Goal: Transaction & Acquisition: Subscribe to service/newsletter

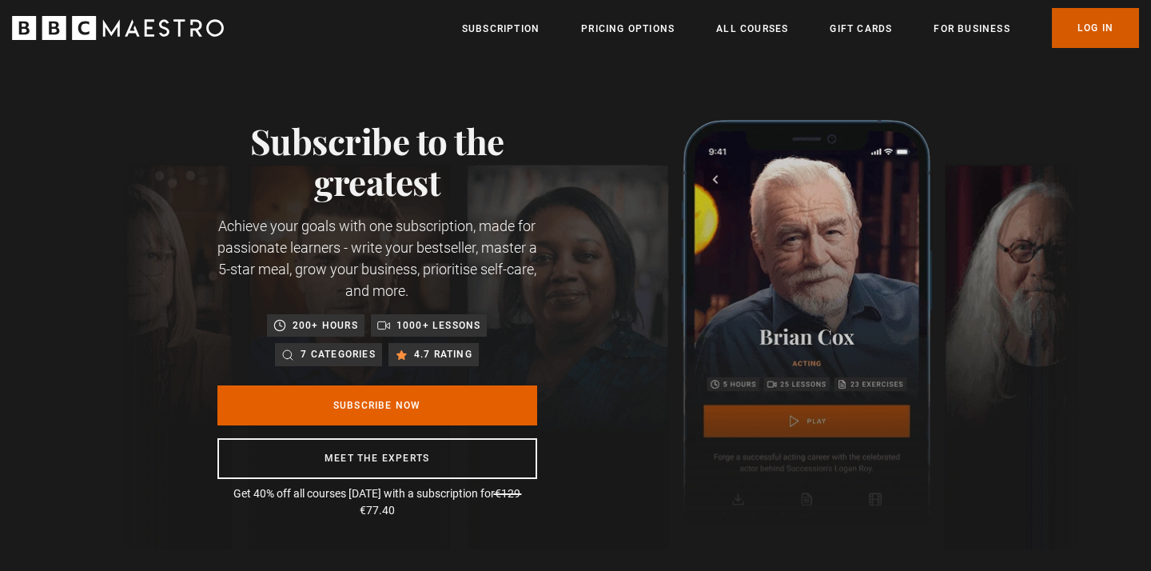
click at [1110, 34] on link "Log In" at bounding box center [1095, 28] width 87 height 40
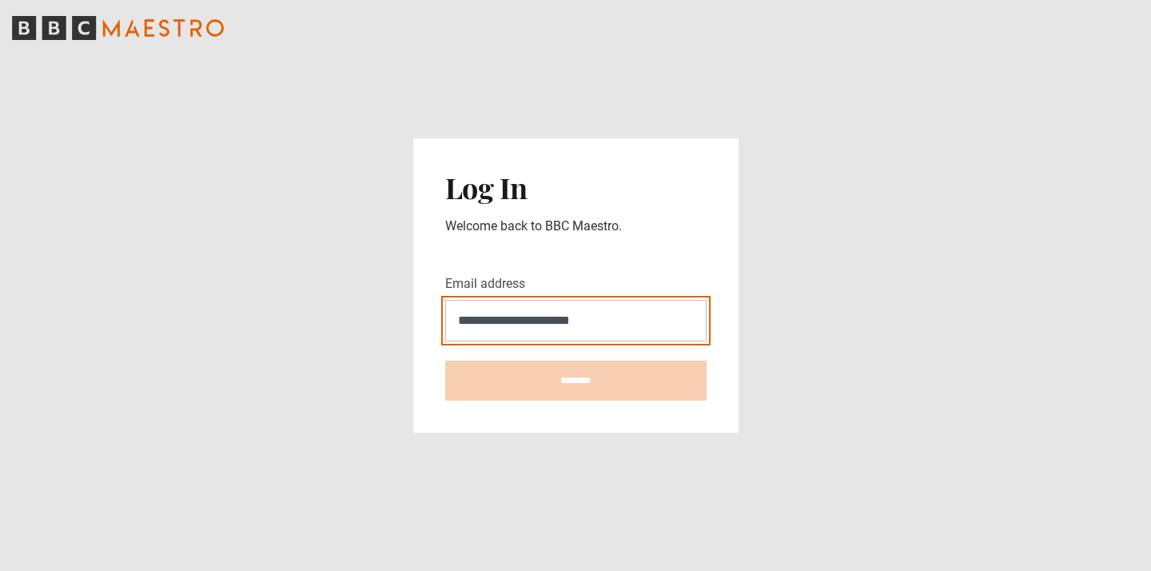
type input "**********"
click at [575, 380] on input "********" at bounding box center [575, 380] width 261 height 40
type input "**********"
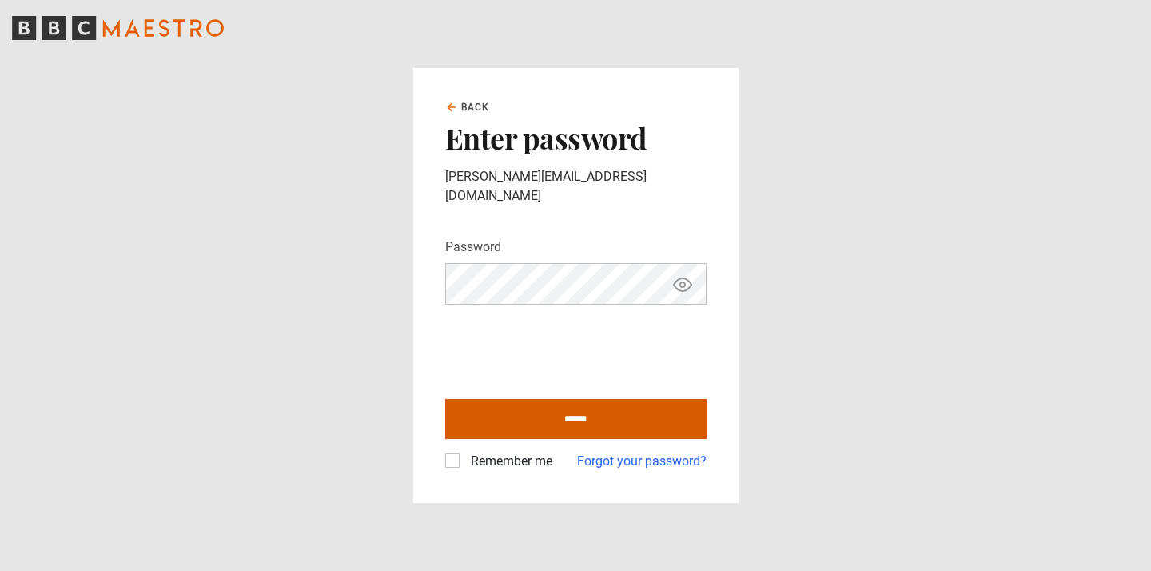
click at [571, 412] on input "******" at bounding box center [575, 419] width 261 height 40
type input "**********"
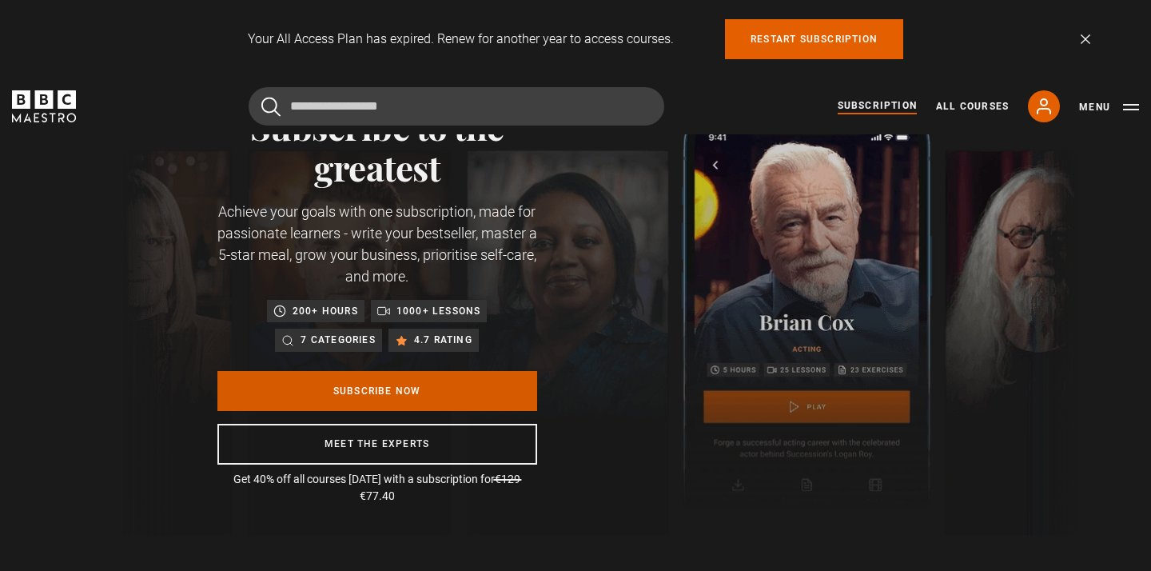
scroll to position [0, 209]
click at [376, 388] on link "Subscribe Now" at bounding box center [377, 391] width 320 height 40
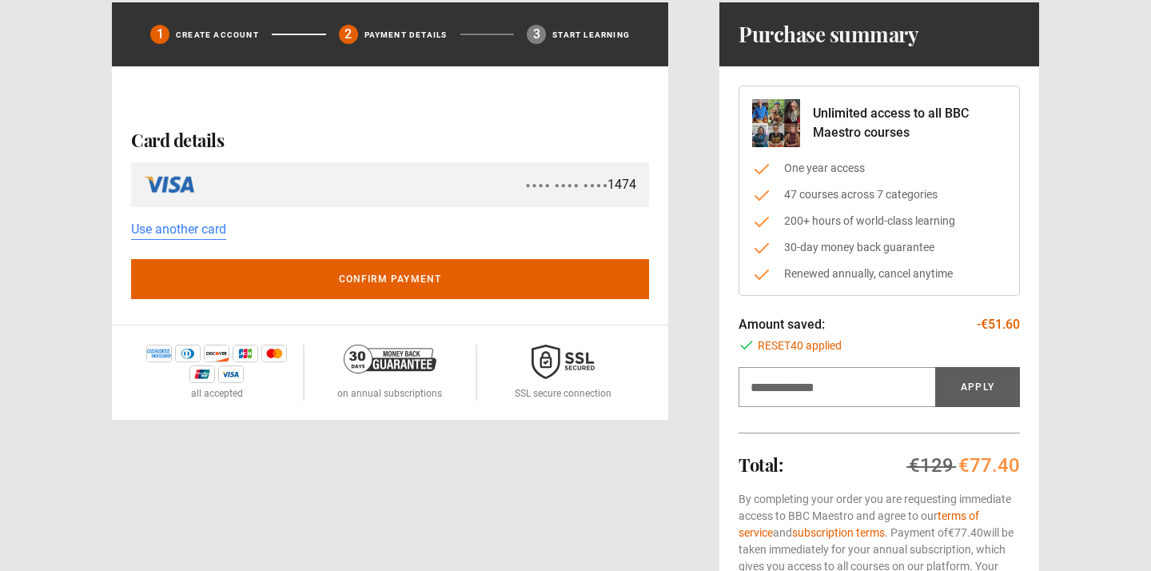
scroll to position [38, 0]
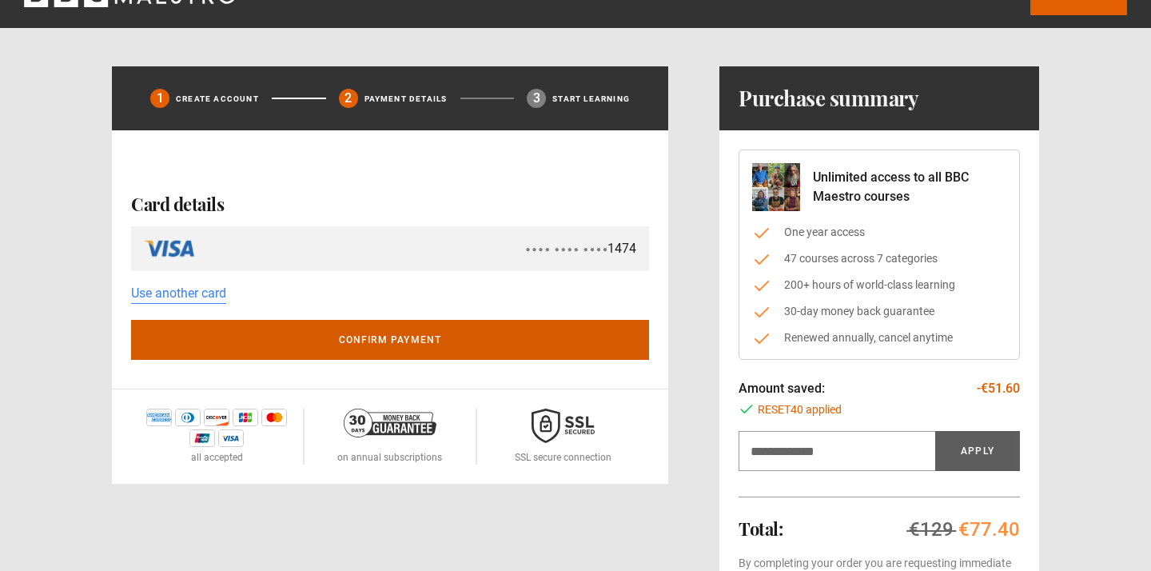
click at [379, 340] on button "Confirm payment" at bounding box center [390, 340] width 518 height 40
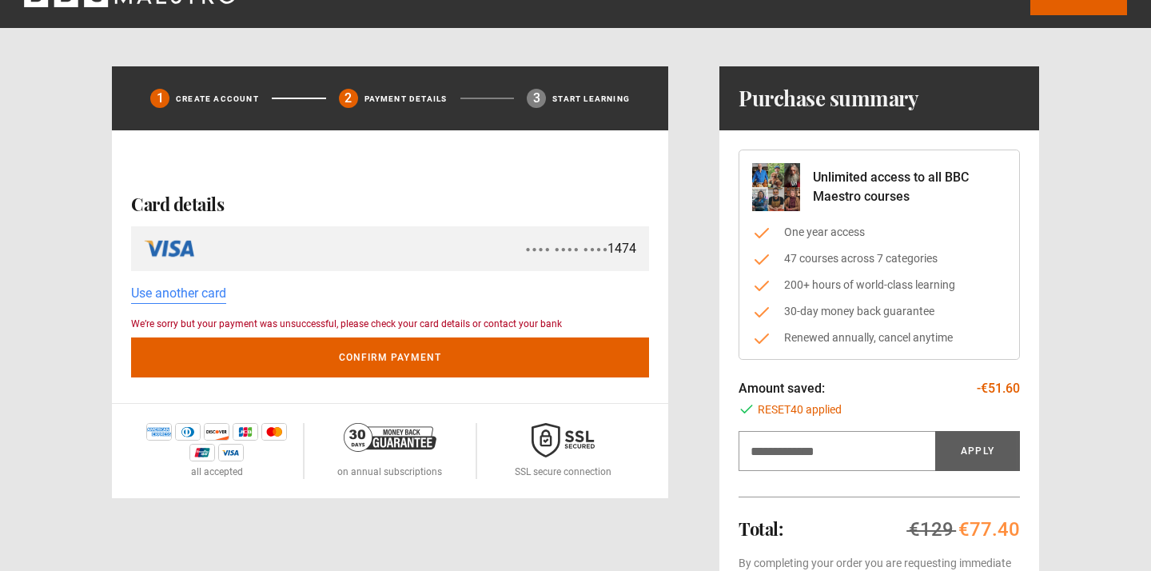
click at [594, 249] on span "● ● ● ● ● ● ● ● ● ● ● ●" at bounding box center [567, 249] width 82 height 12
click at [184, 299] on link "Use another card" at bounding box center [178, 294] width 95 height 20
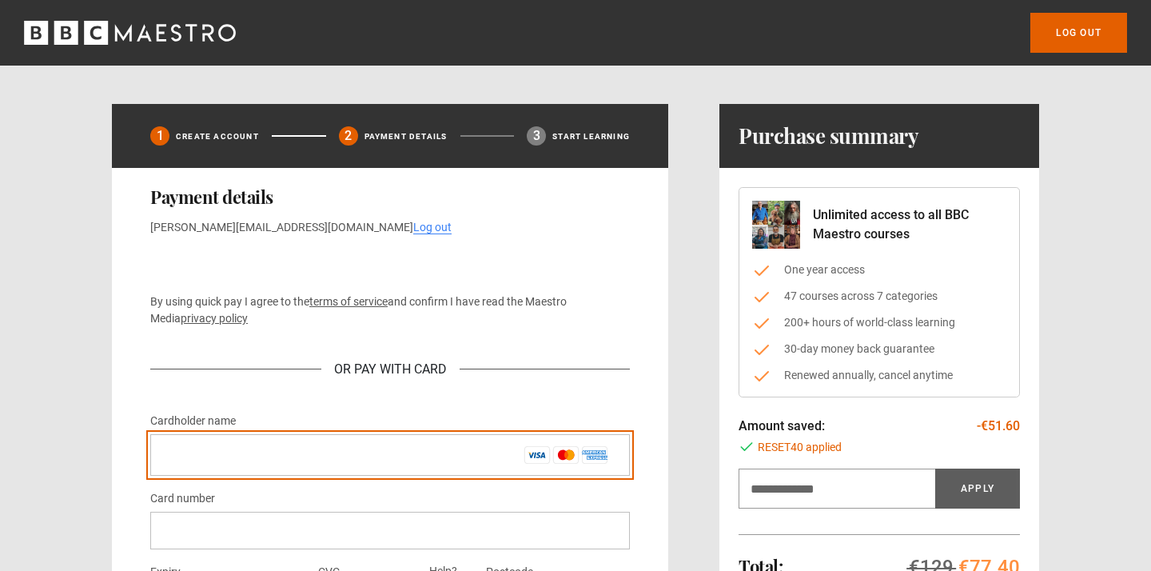
click at [174, 453] on input "Cardholder name *" at bounding box center [390, 455] width 480 height 42
type input "**********"
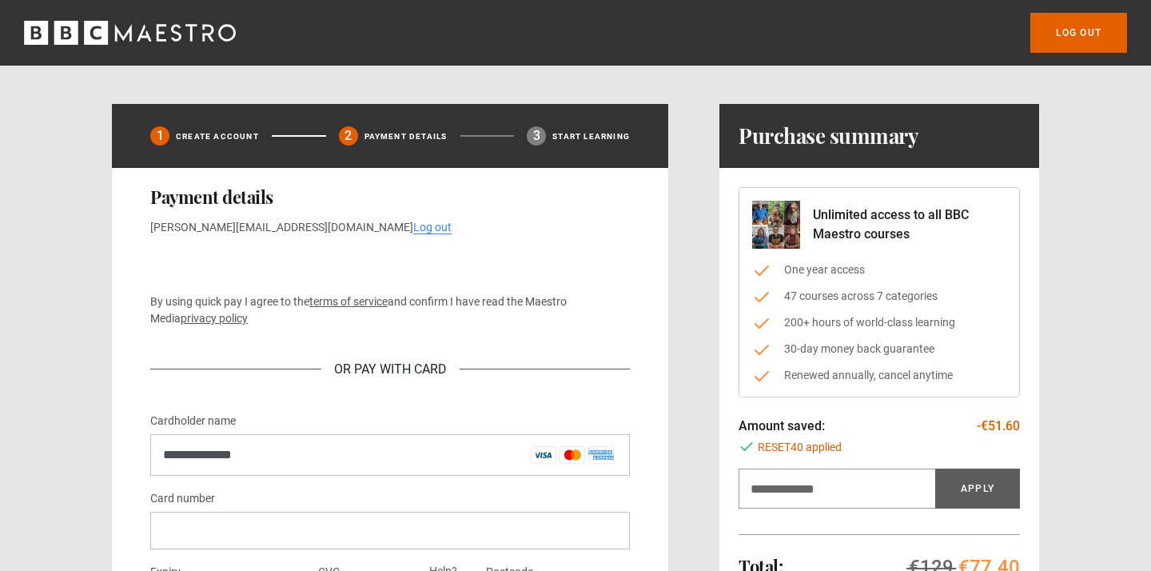
click at [158, 539] on div at bounding box center [390, 531] width 480 height 38
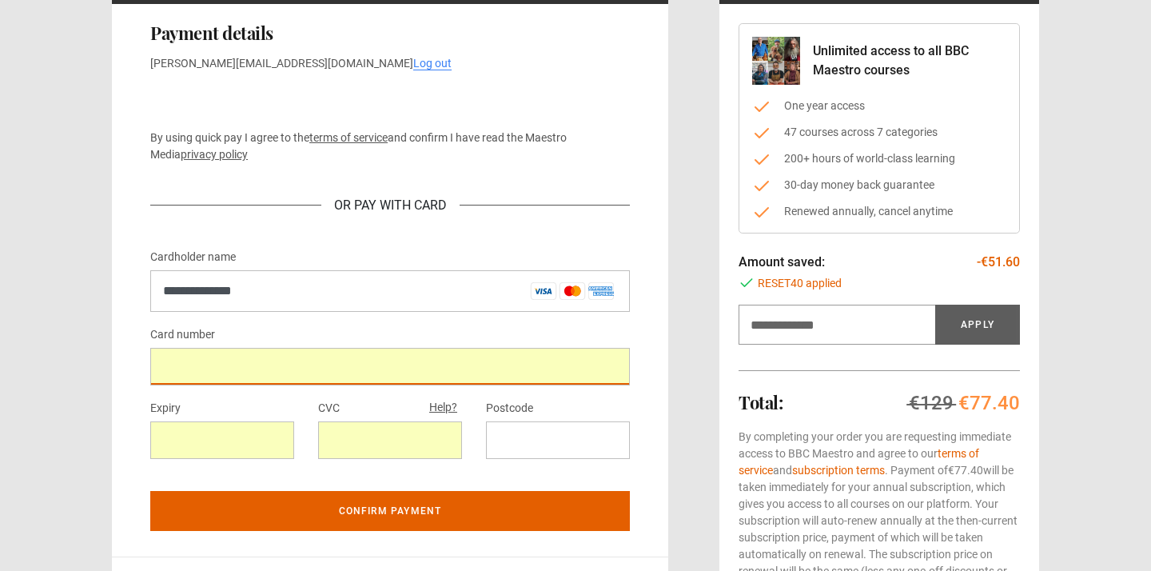
scroll to position [173, 0]
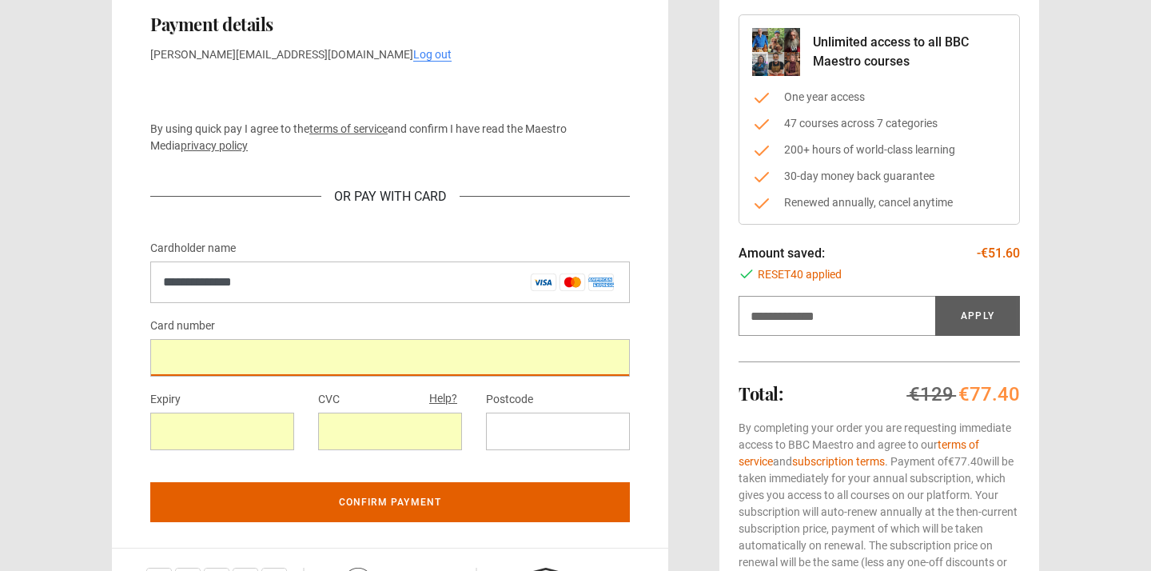
click at [496, 428] on div at bounding box center [558, 431] width 144 height 38
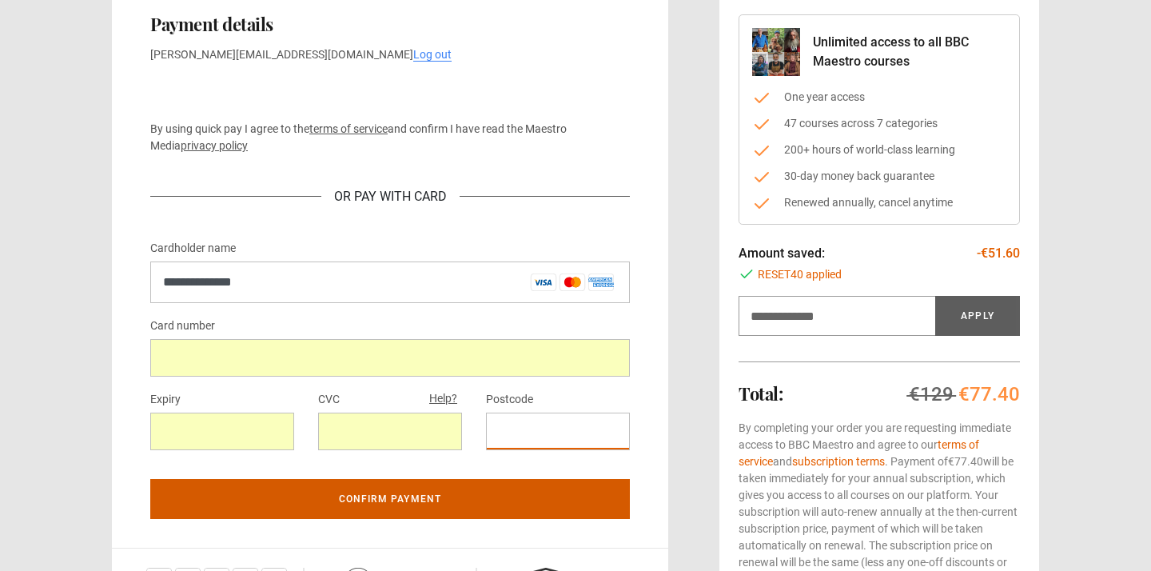
click at [397, 498] on button "Confirm payment" at bounding box center [390, 499] width 480 height 40
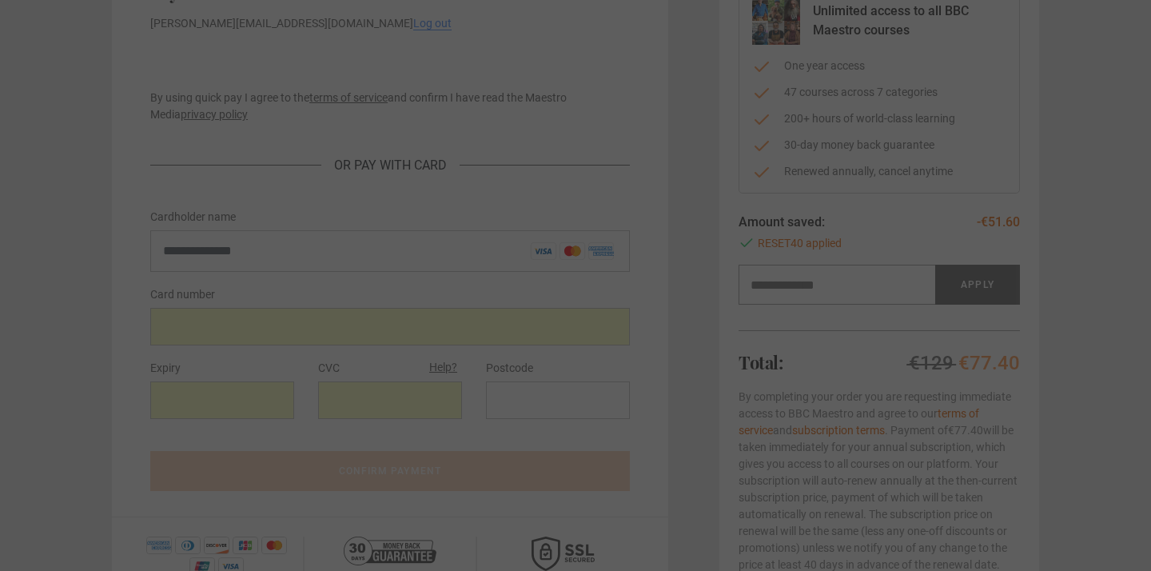
scroll to position [206, 0]
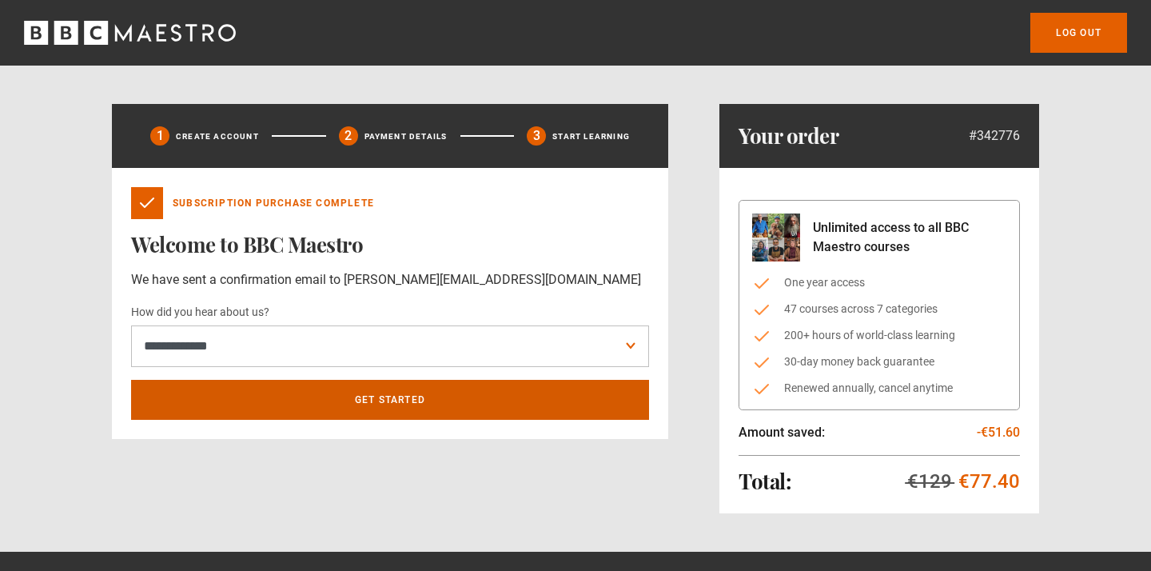
click at [398, 396] on link "Get Started" at bounding box center [390, 400] width 518 height 40
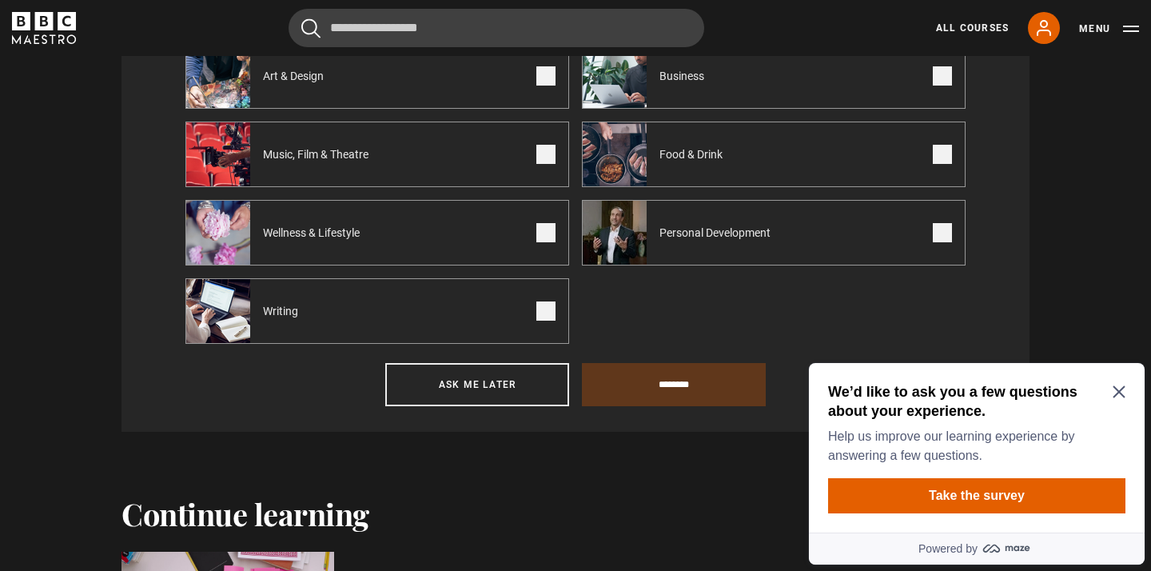
scroll to position [777, 0]
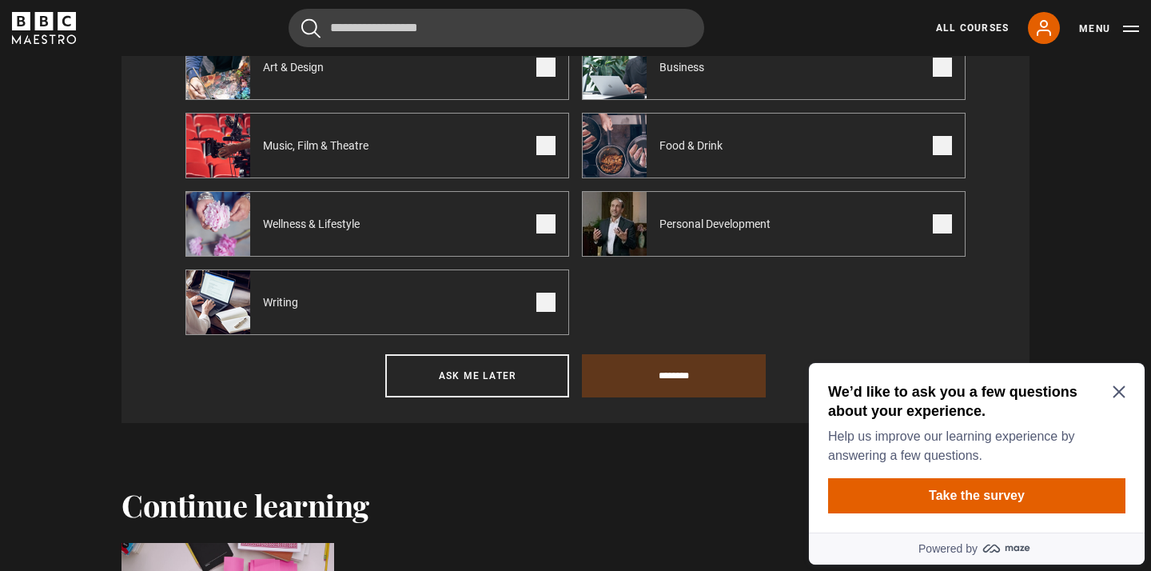
click at [1121, 388] on icon "Close Maze Prompt" at bounding box center [1119, 391] width 13 height 13
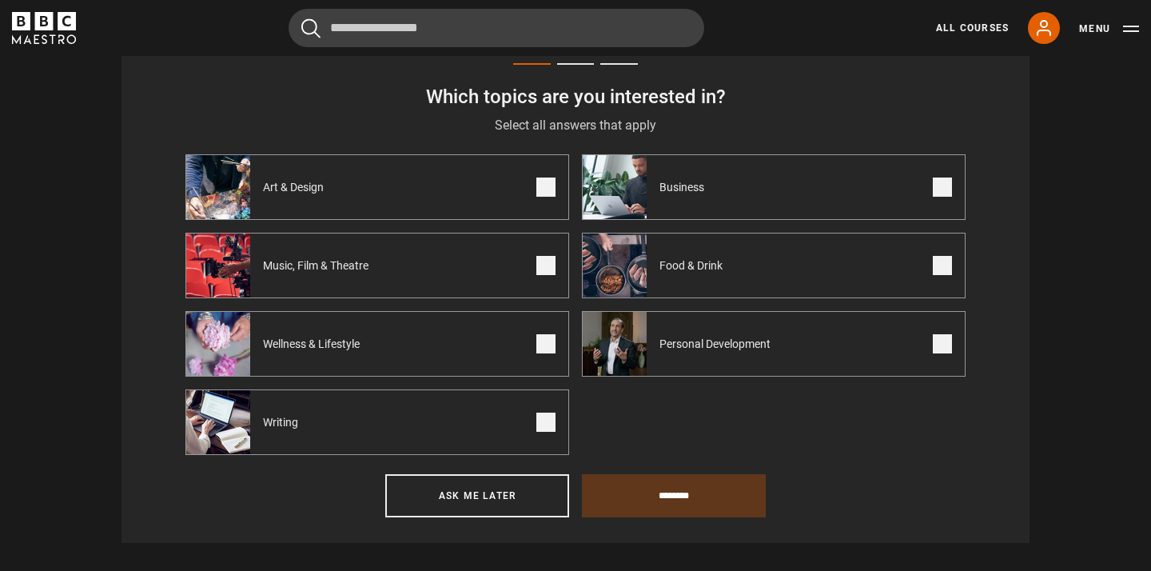
scroll to position [672, 0]
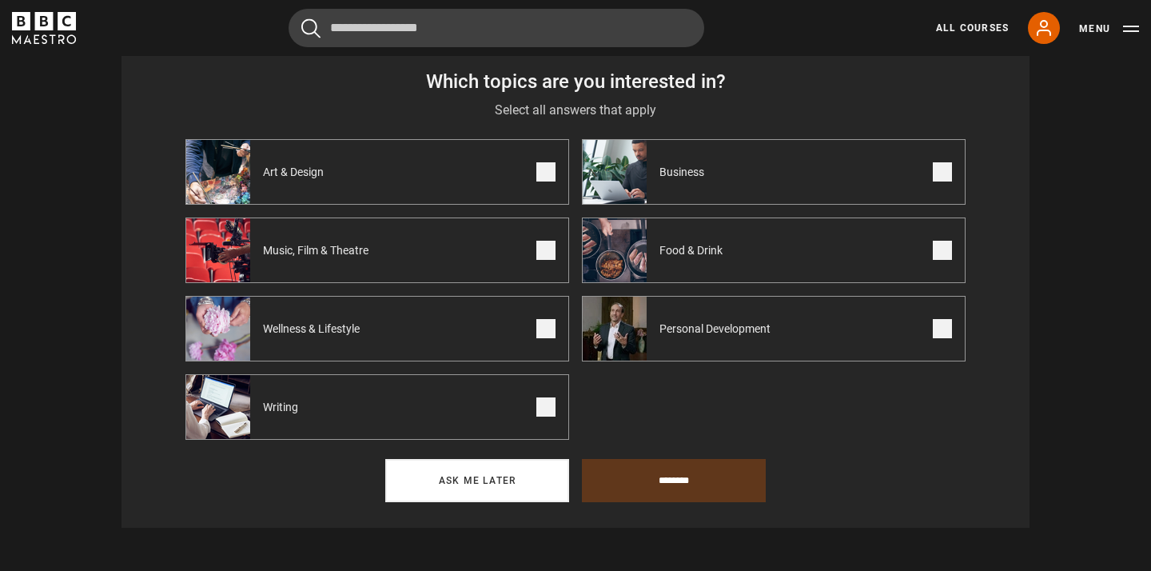
click at [489, 479] on button "Ask me later" at bounding box center [477, 480] width 184 height 43
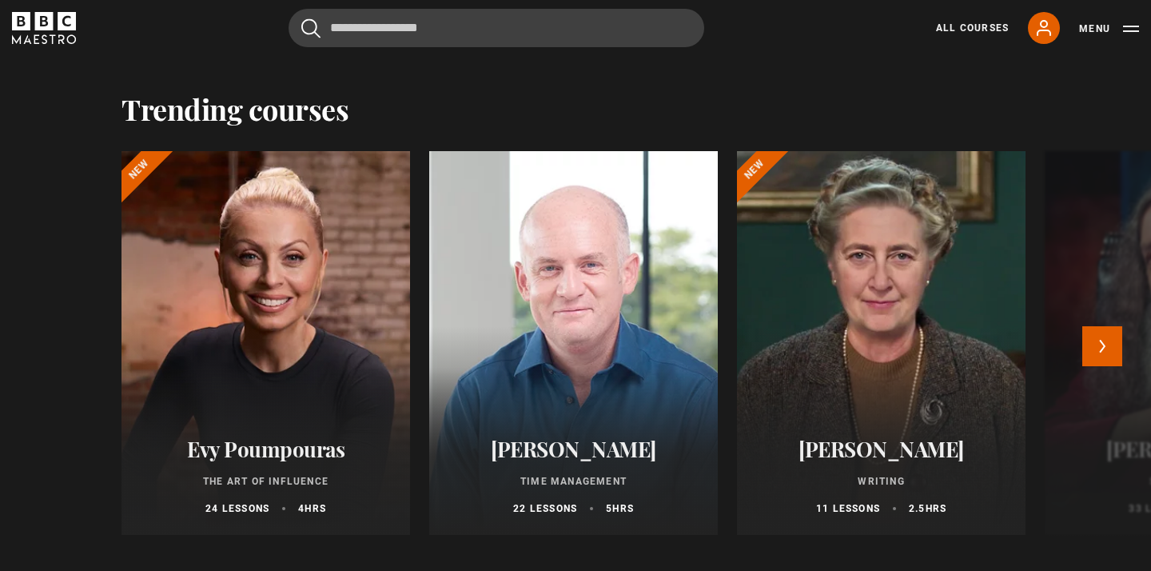
scroll to position [1850, 0]
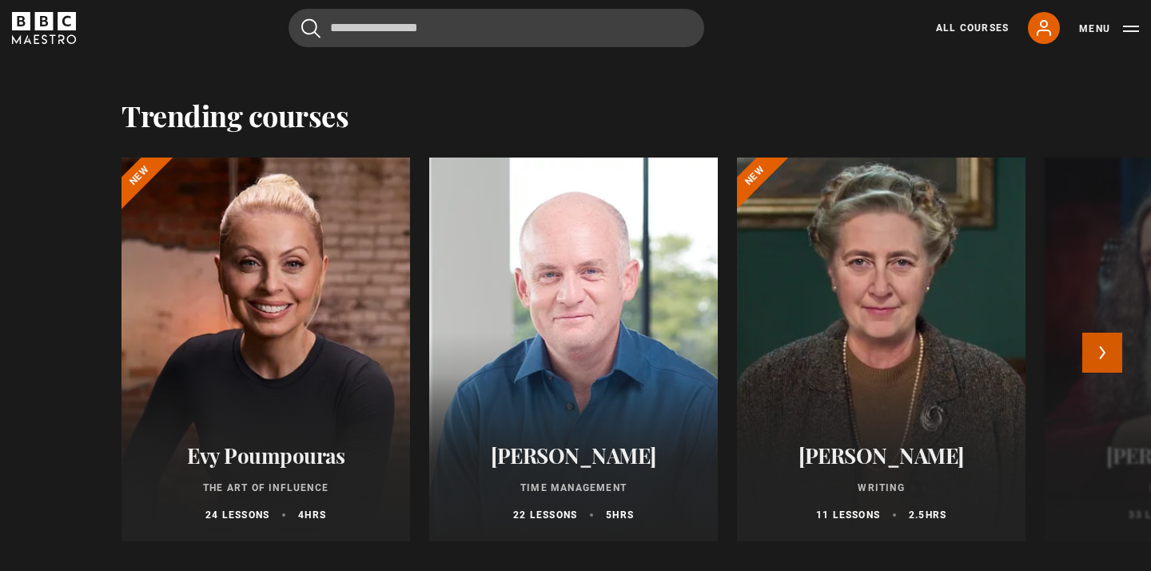
click at [1099, 355] on button "Next" at bounding box center [1102, 352] width 40 height 40
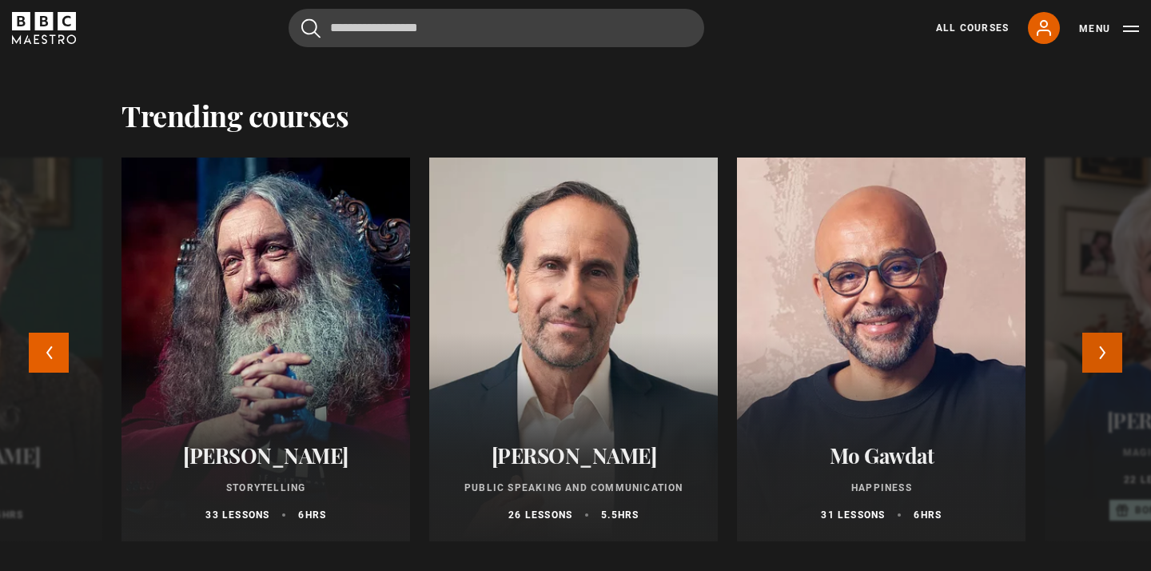
click at [1099, 356] on button "Next" at bounding box center [1102, 352] width 40 height 40
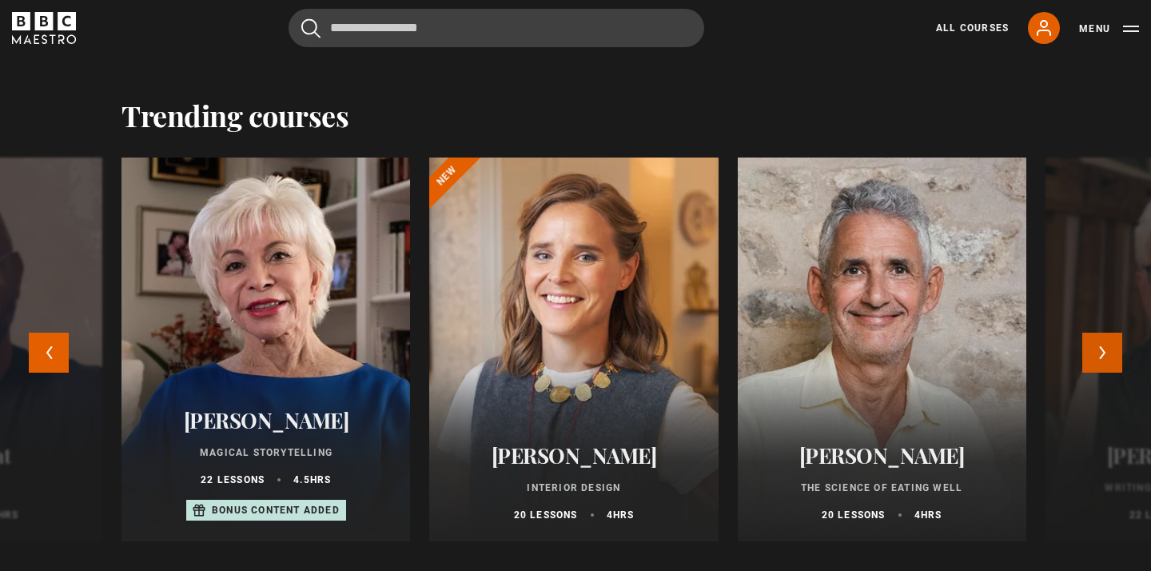
click at [1099, 356] on button "Next" at bounding box center [1102, 352] width 40 height 40
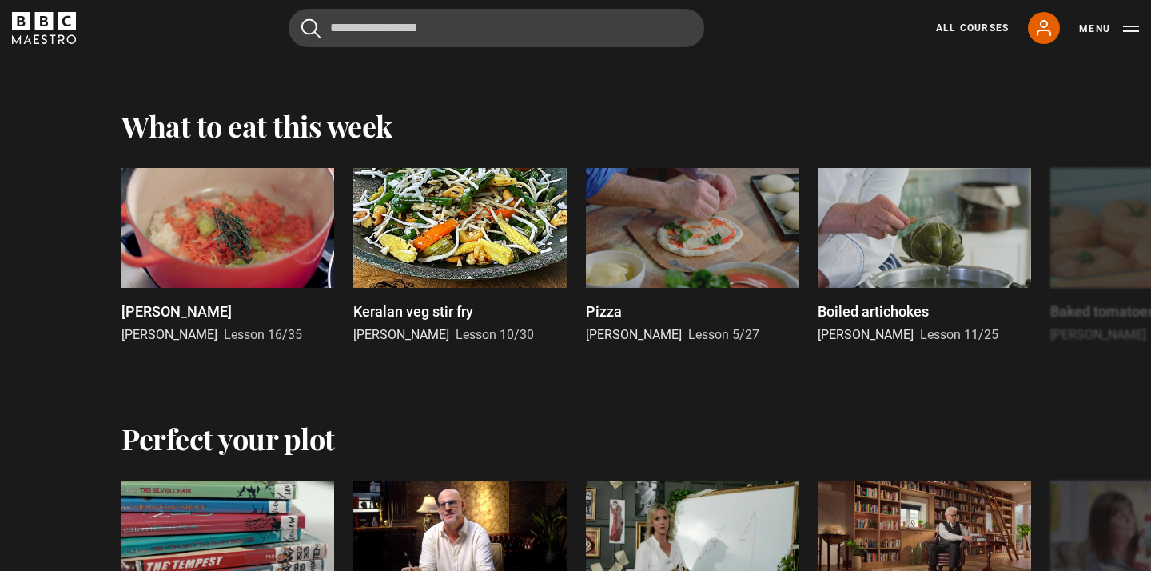
scroll to position [2347, 0]
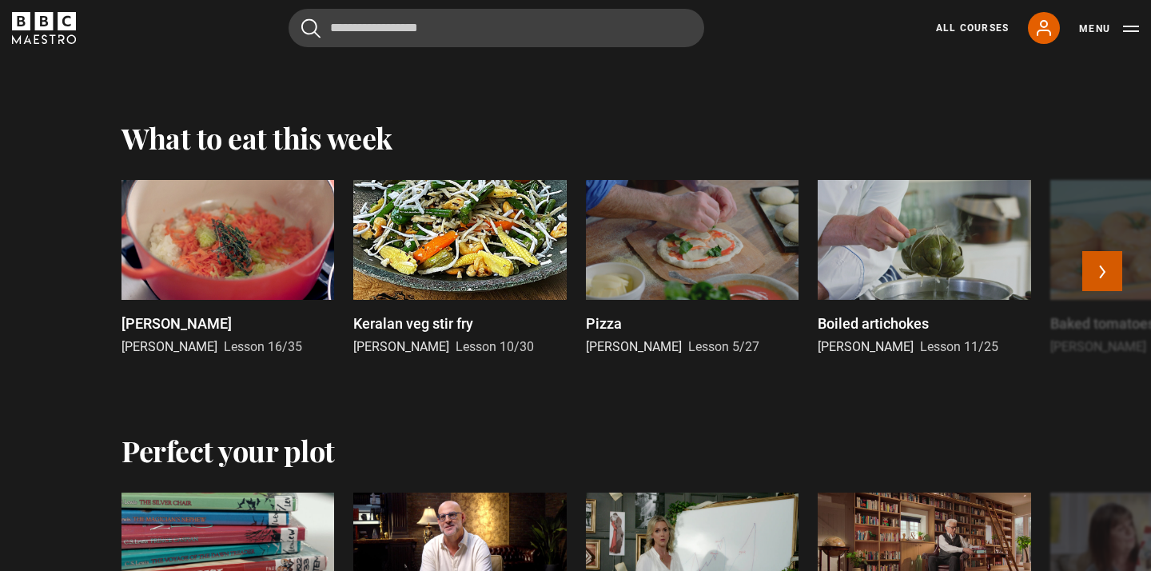
click at [1102, 269] on button "Next" at bounding box center [1102, 271] width 40 height 40
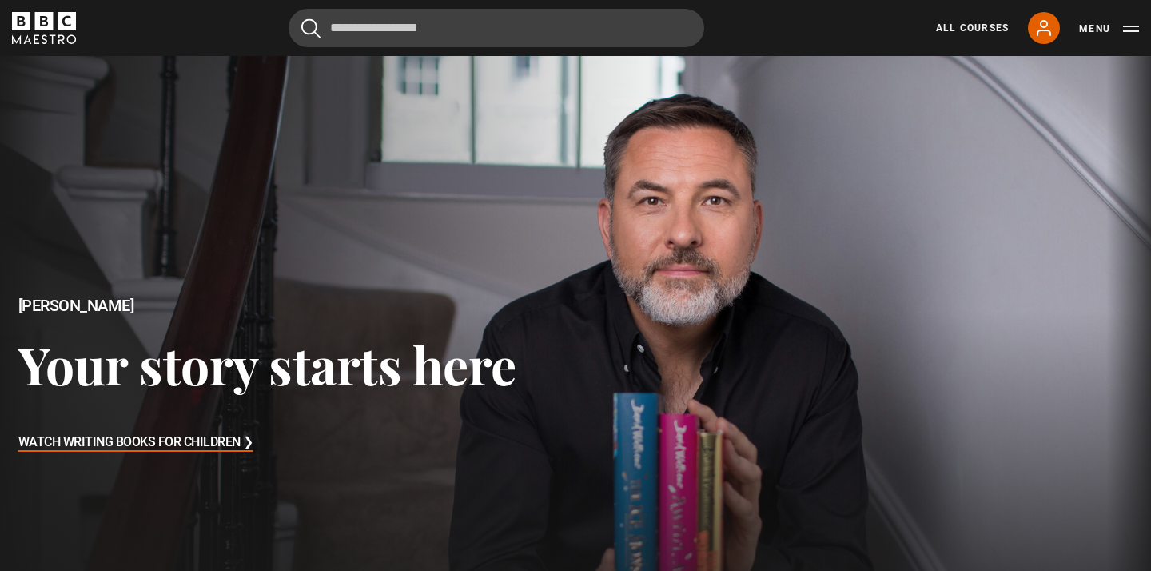
scroll to position [0, 0]
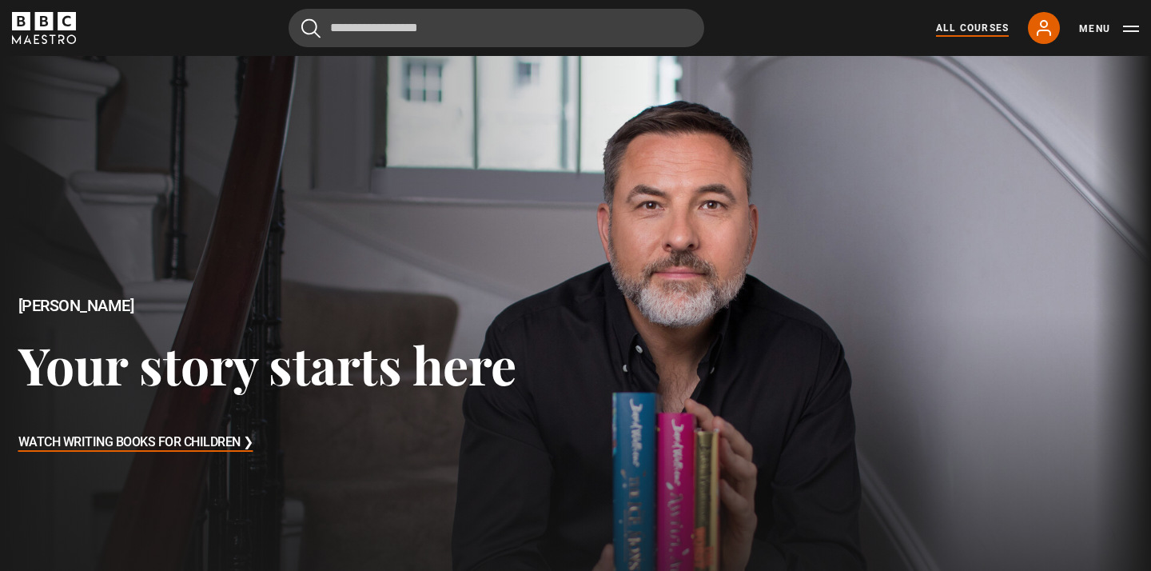
click at [979, 24] on link "All Courses" at bounding box center [972, 28] width 73 height 14
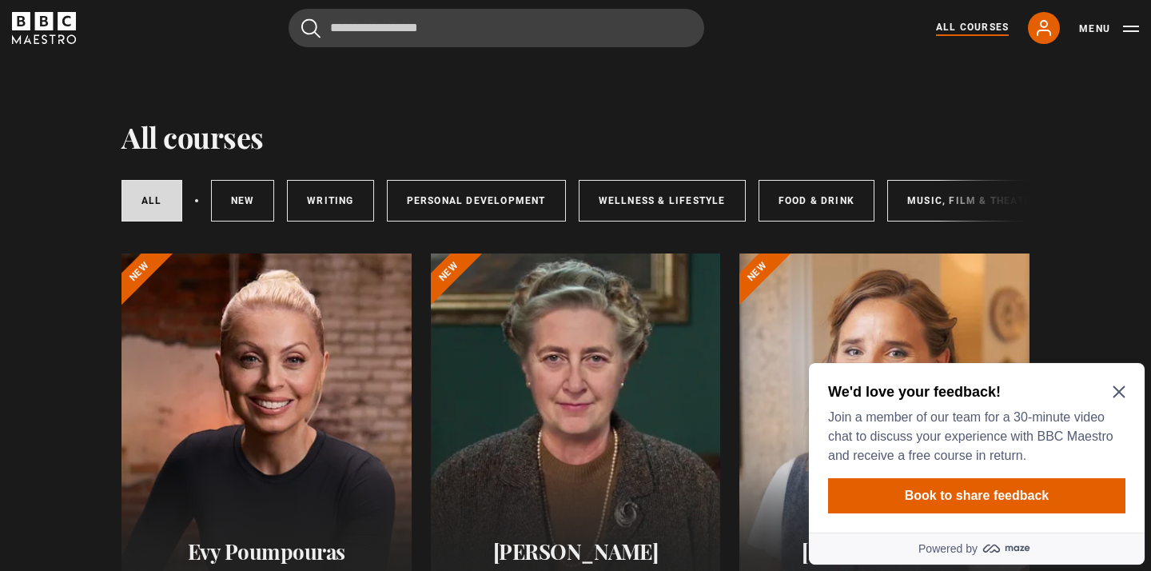
click at [1120, 386] on icon "Close Maze Prompt" at bounding box center [1119, 391] width 13 height 13
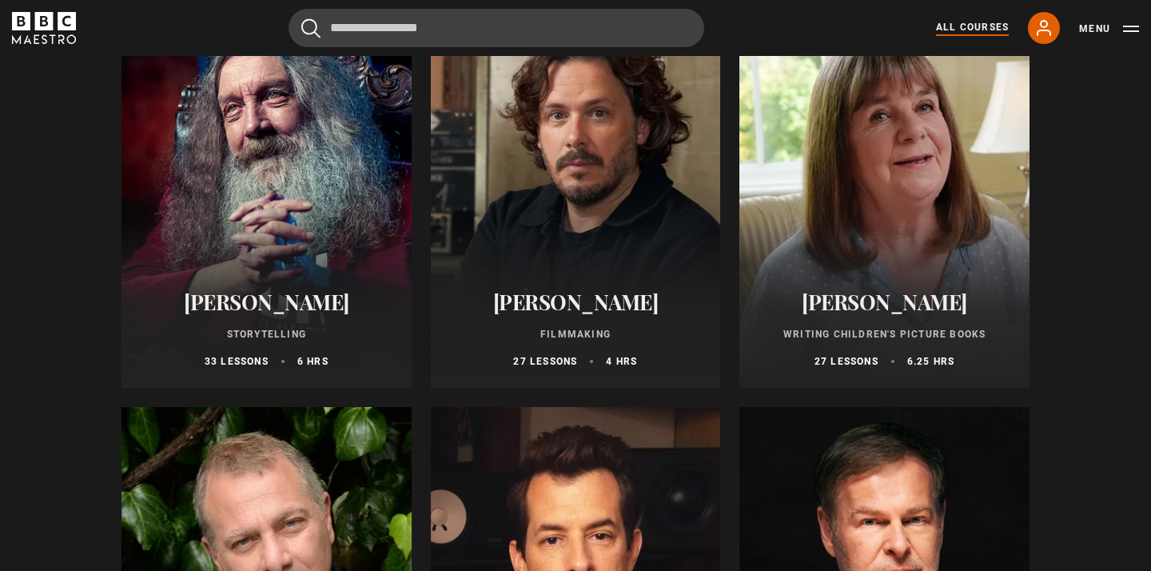
scroll to position [4281, 0]
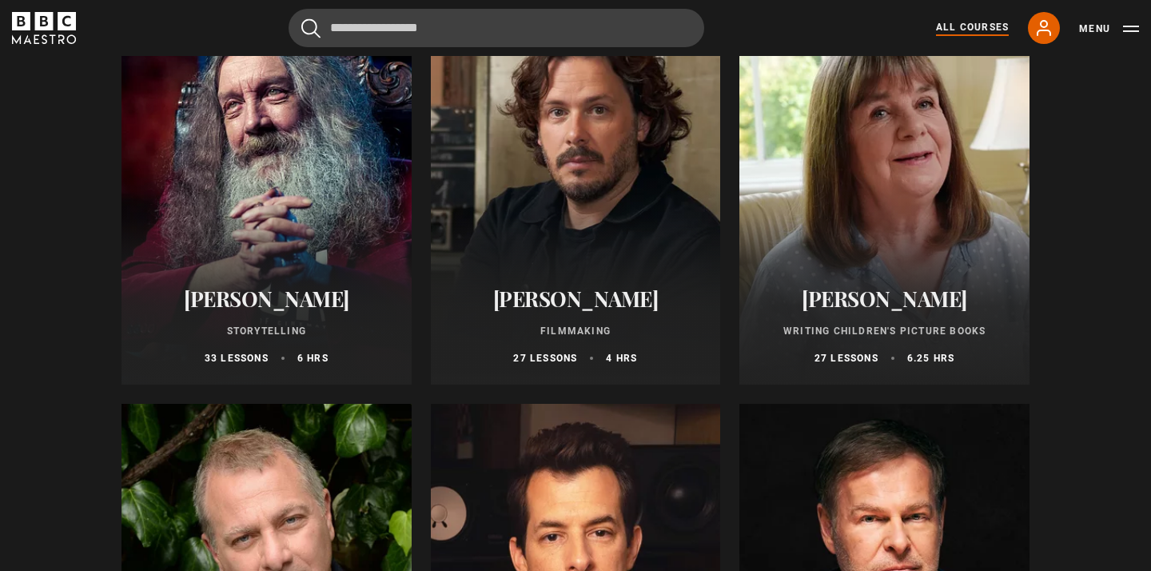
click at [901, 300] on h2 "[PERSON_NAME]" at bounding box center [885, 298] width 252 height 25
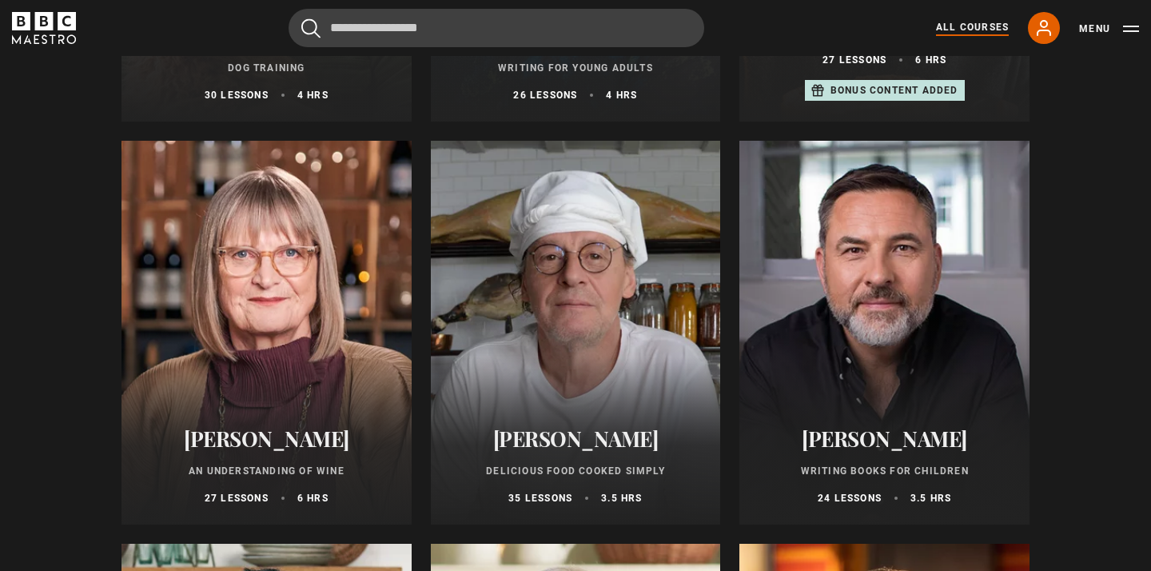
scroll to position [5412, 0]
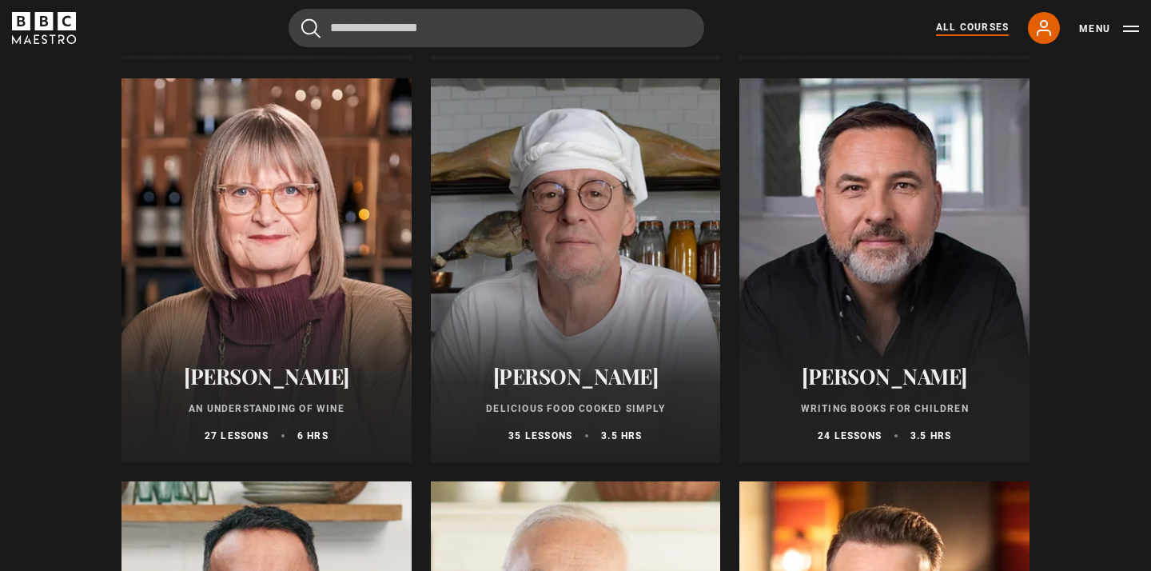
click at [908, 405] on p "Writing Books for Children" at bounding box center [885, 408] width 252 height 14
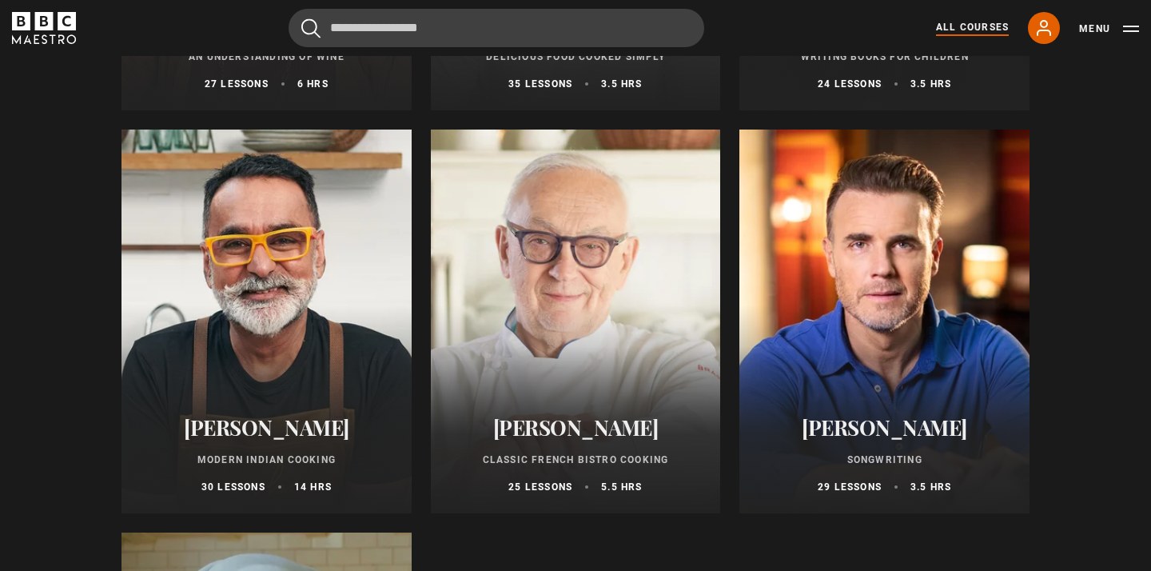
scroll to position [5768, 0]
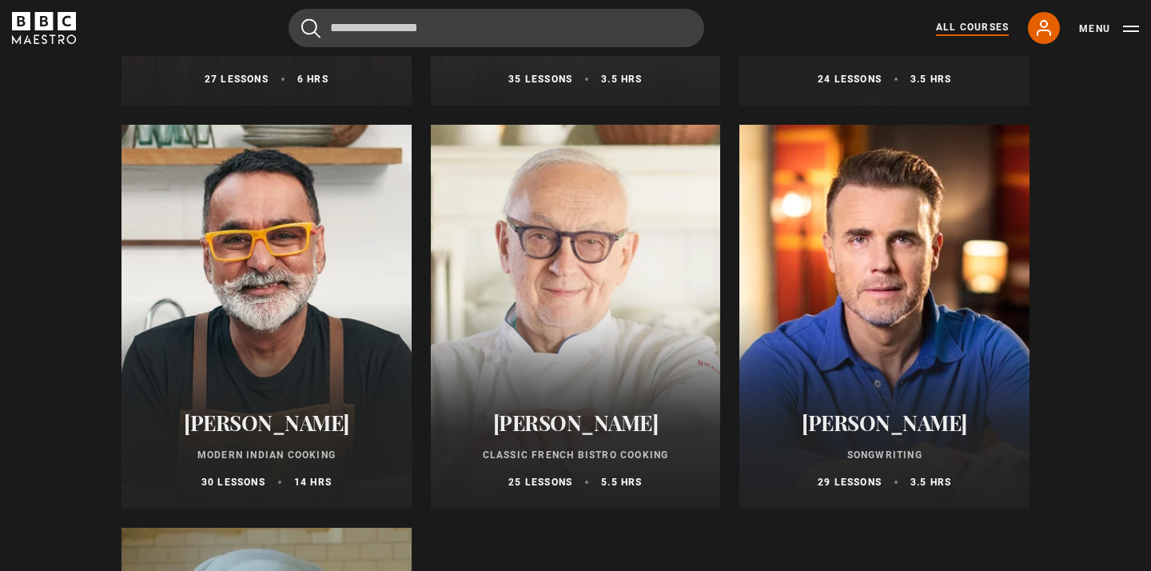
click at [289, 453] on p "Modern Indian Cooking" at bounding box center [267, 455] width 252 height 14
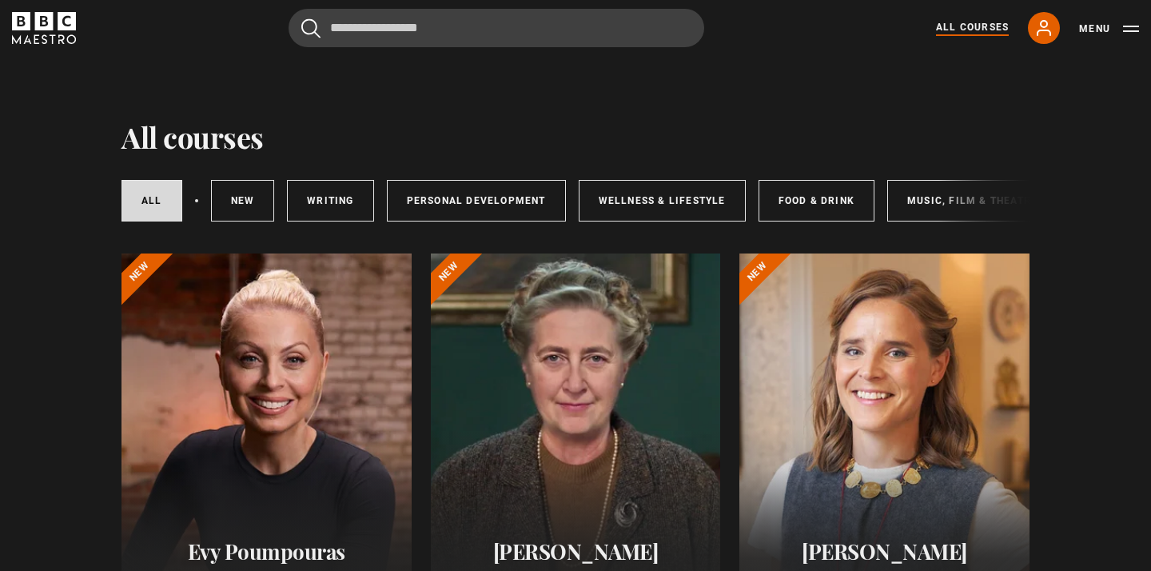
scroll to position [0, 0]
click at [241, 199] on link "New courses" at bounding box center [243, 201] width 64 height 42
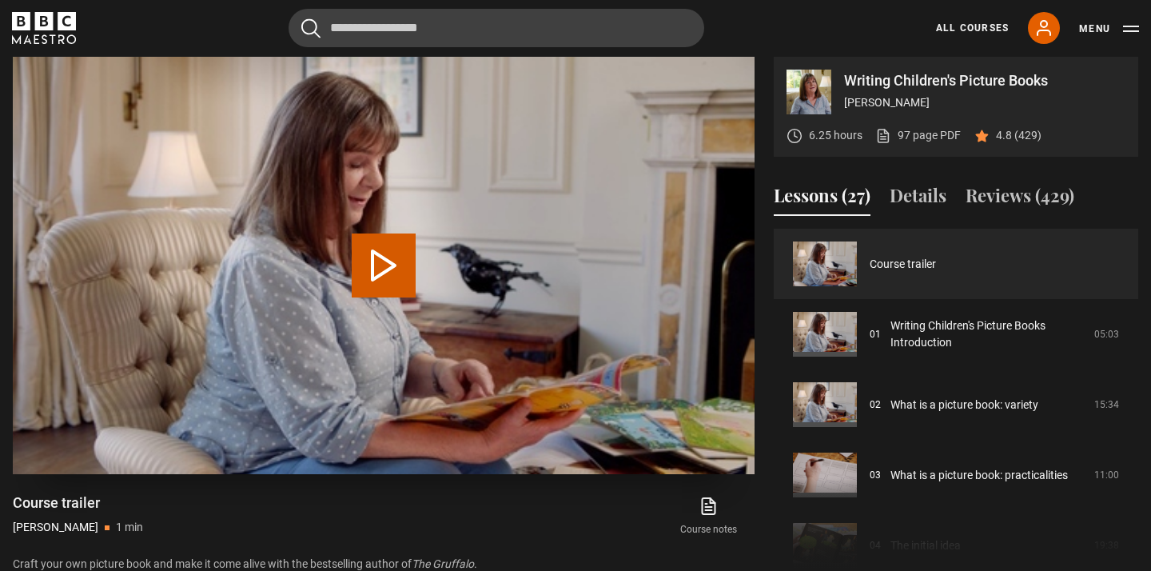
scroll to position [639, 0]
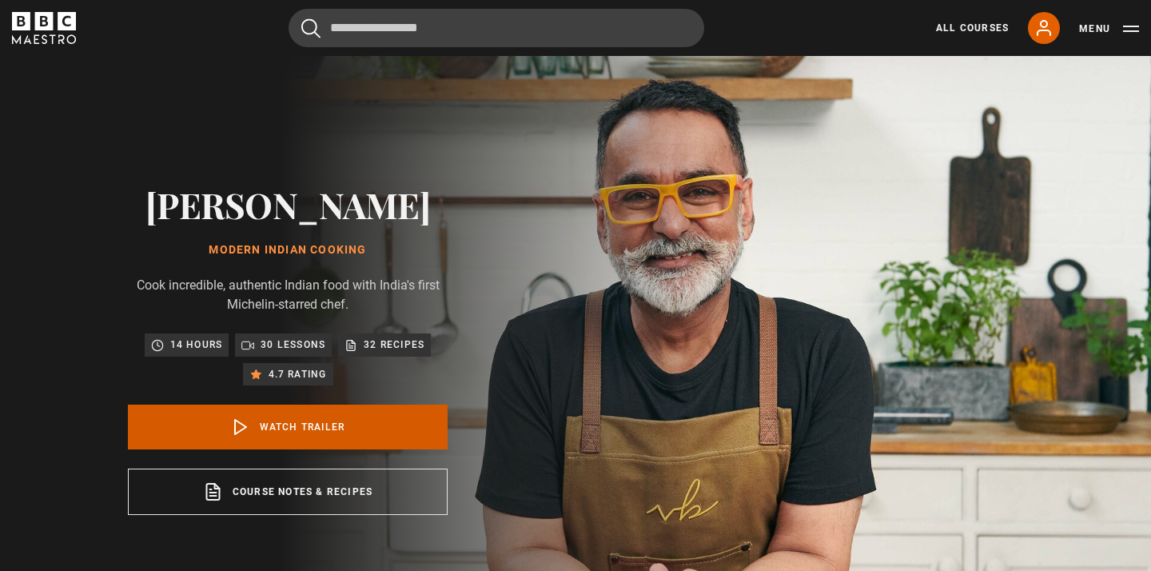
click at [300, 425] on link "Watch Trailer" at bounding box center [288, 426] width 320 height 45
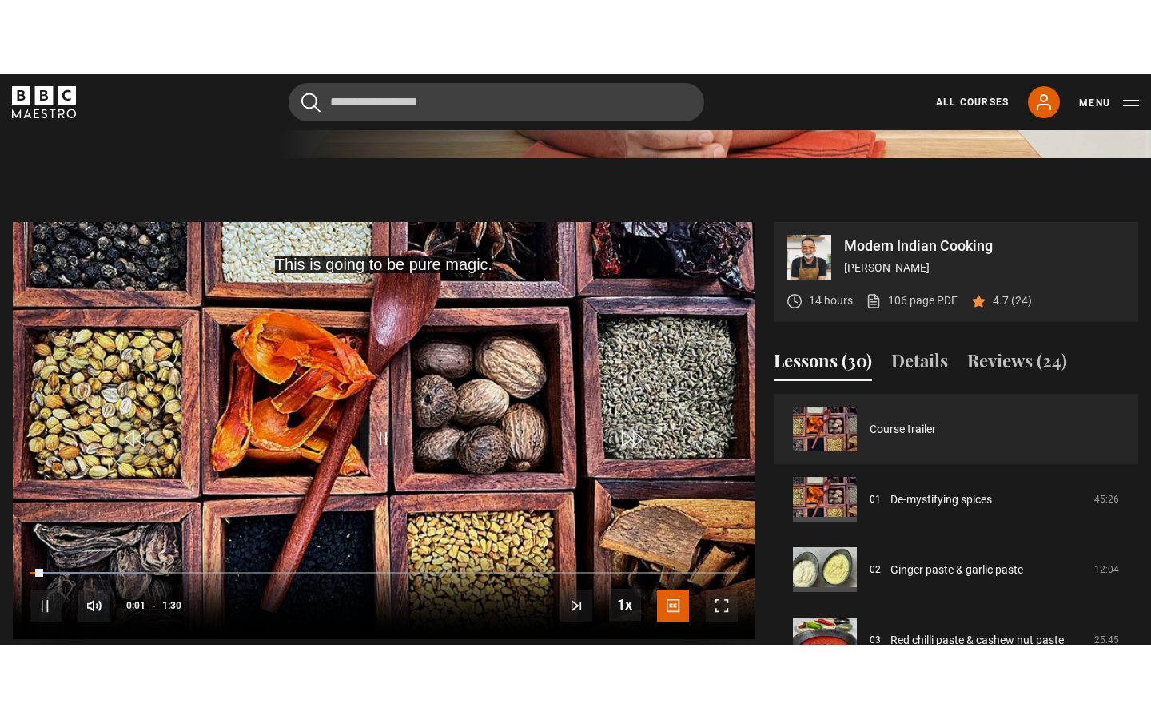
scroll to position [557, 0]
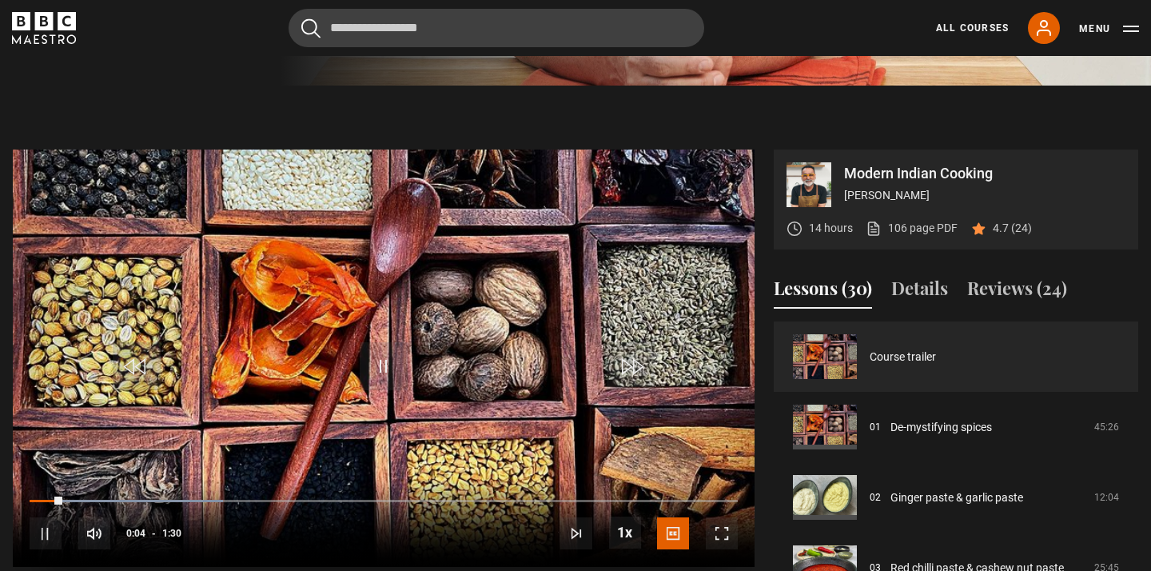
click at [321, 447] on video "Video Player" at bounding box center [384, 357] width 742 height 417
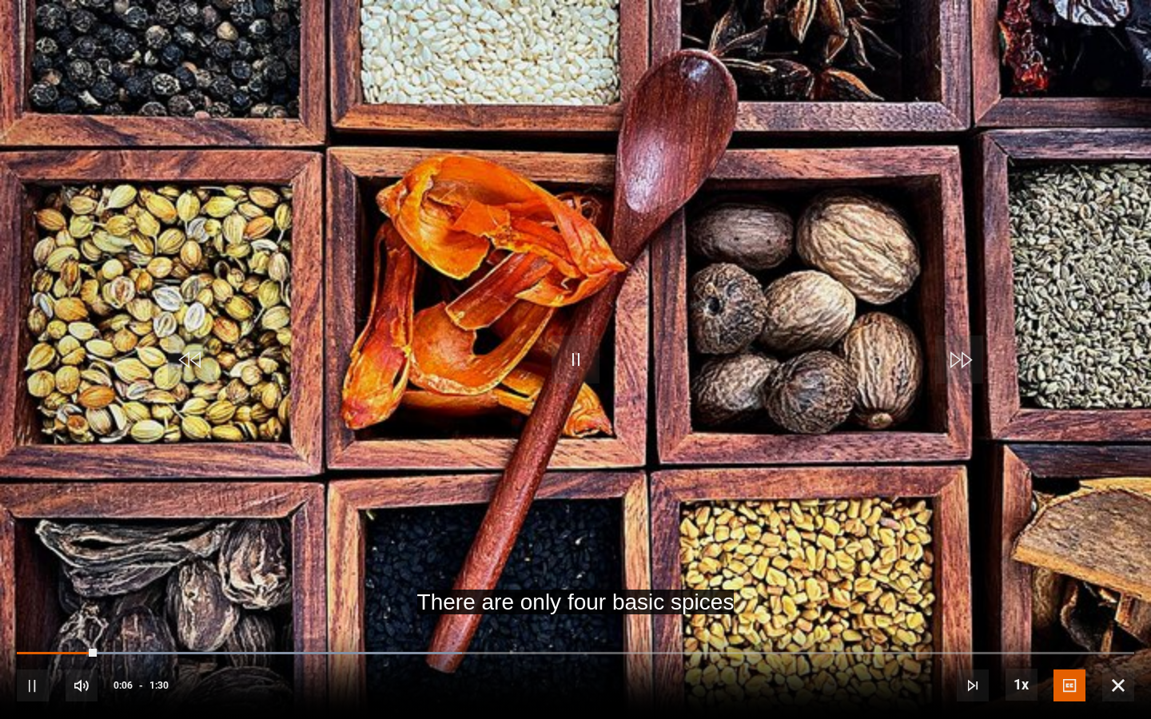
click at [537, 526] on video "Video Player" at bounding box center [575, 359] width 1151 height 719
click at [583, 360] on span "Video Player" at bounding box center [575, 360] width 48 height 48
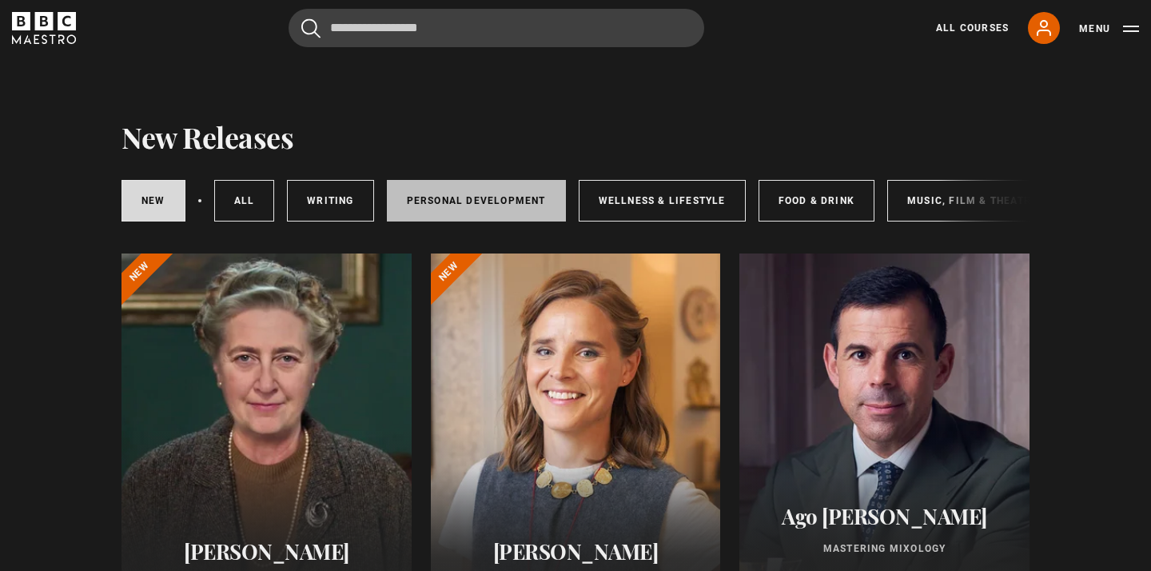
click at [467, 194] on link "Personal Development" at bounding box center [476, 201] width 179 height 42
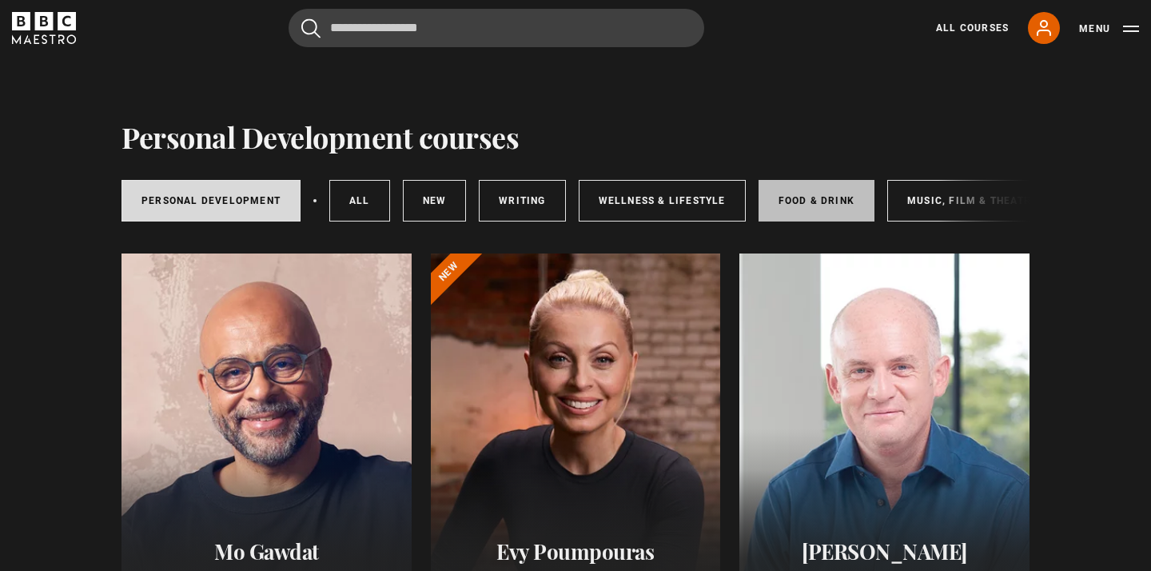
click at [807, 200] on link "Food & Drink" at bounding box center [817, 201] width 116 height 42
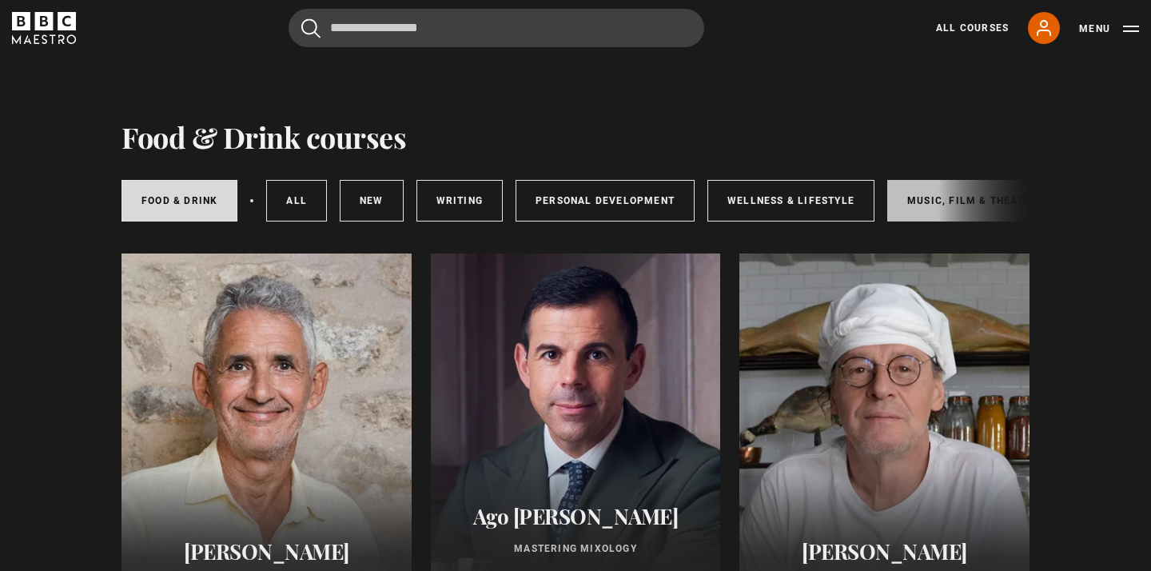
click at [925, 202] on link "Music, Film & Theatre" at bounding box center [972, 201] width 170 height 42
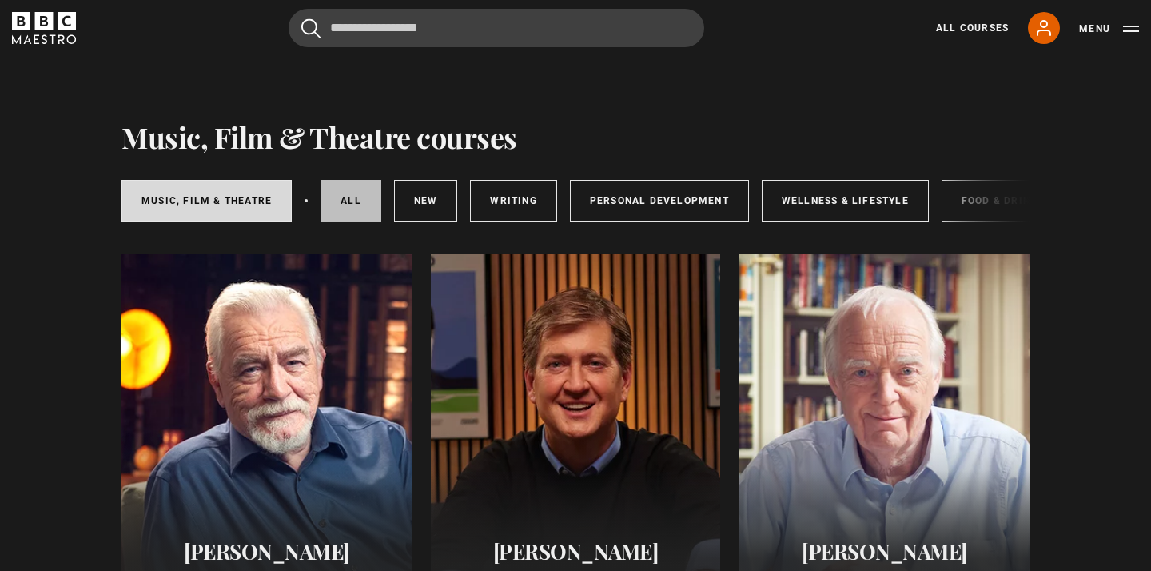
click at [352, 201] on link "All courses" at bounding box center [351, 201] width 61 height 42
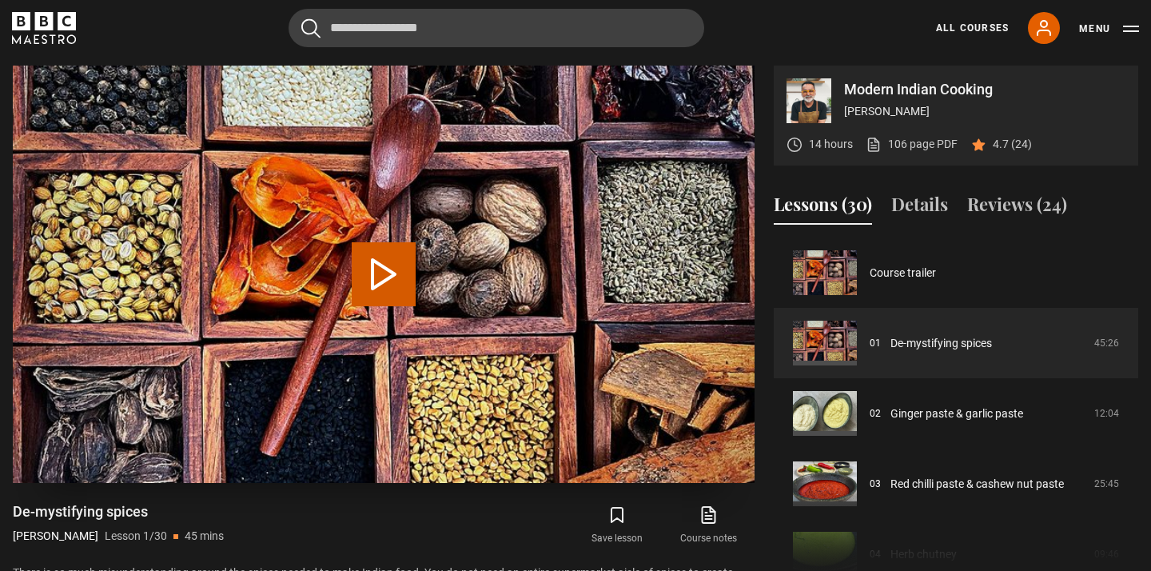
click at [380, 272] on button "Play Lesson De-mystifying spices" at bounding box center [384, 274] width 64 height 64
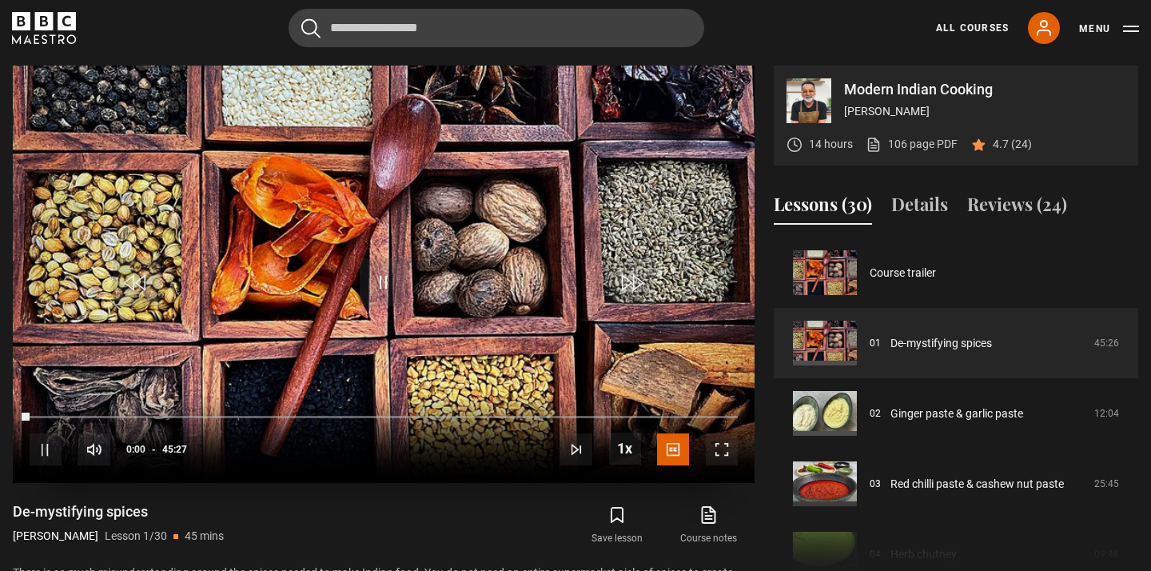
click at [723, 448] on span "Video Player" at bounding box center [722, 449] width 32 height 32
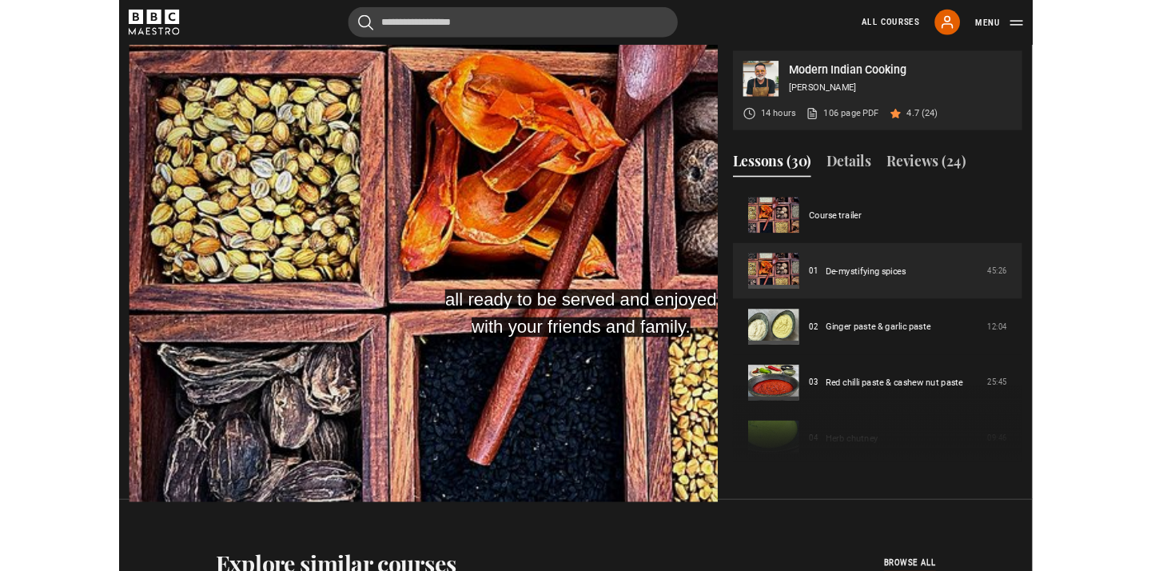
scroll to position [641, 0]
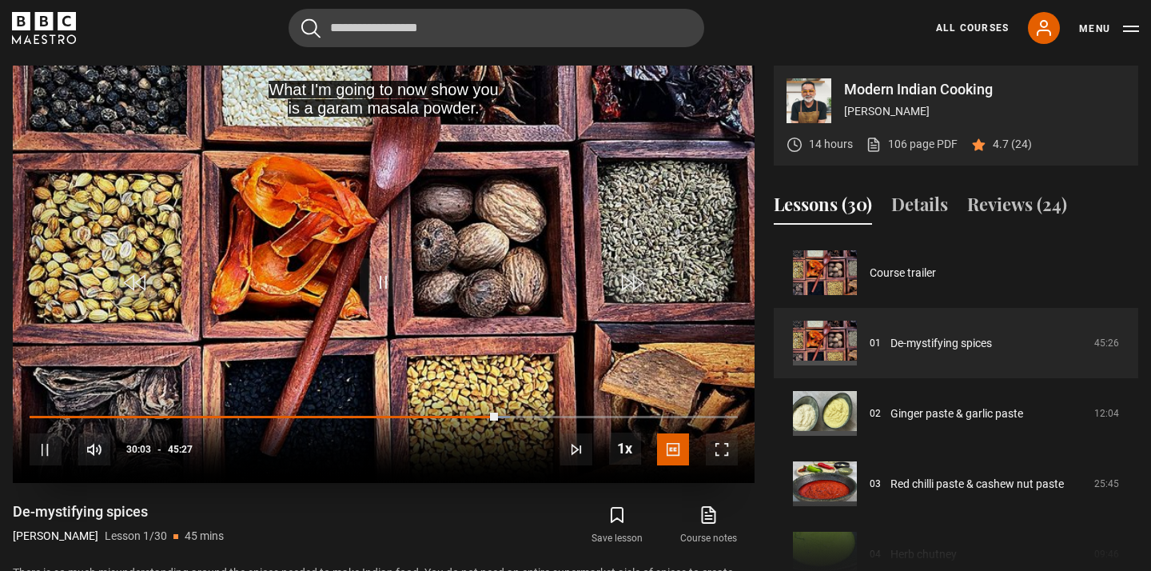
click at [382, 277] on span "Video Player" at bounding box center [384, 282] width 48 height 48
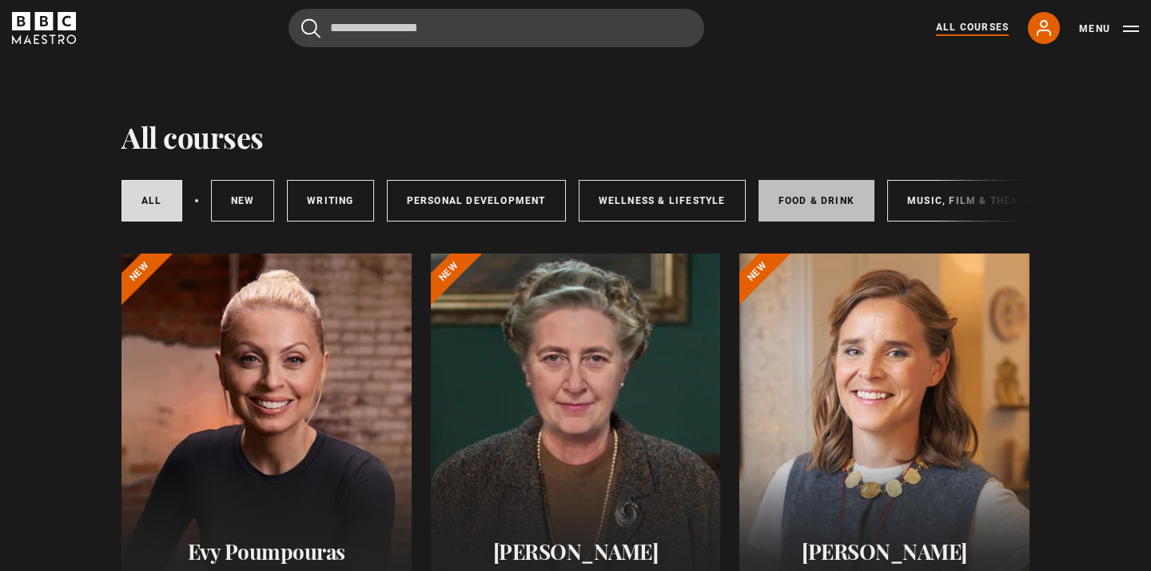
click at [791, 203] on link "Food & Drink" at bounding box center [817, 201] width 116 height 42
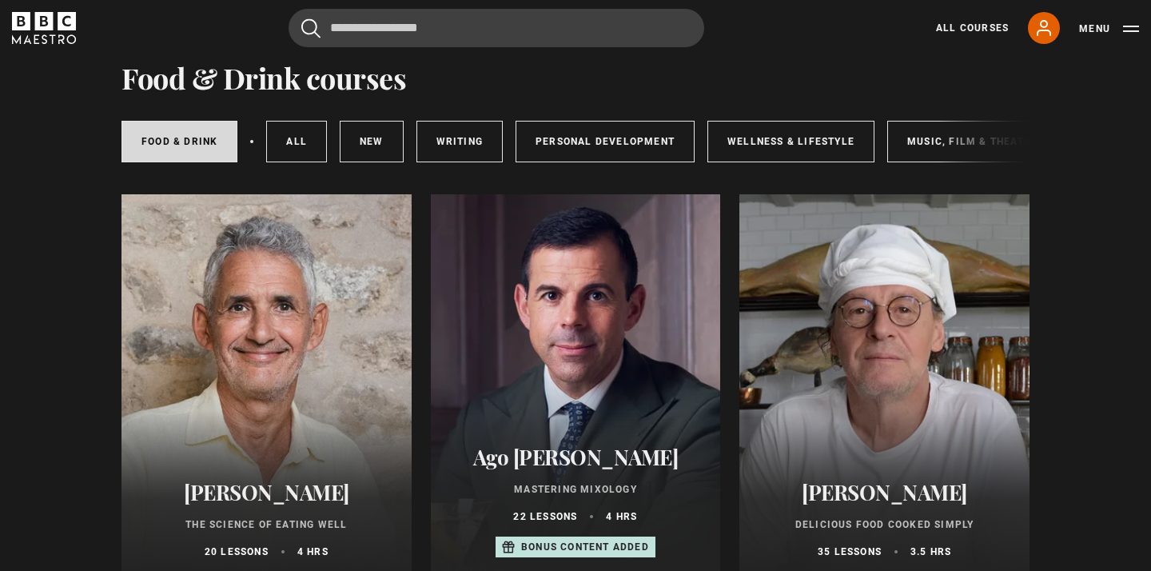
scroll to position [57, 0]
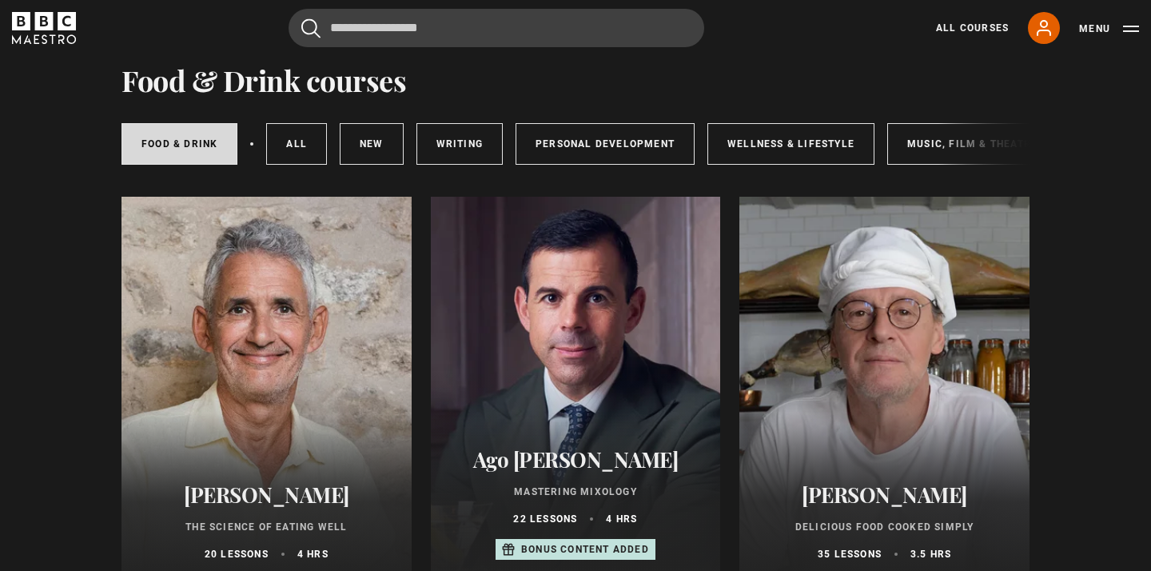
click at [288, 388] on div at bounding box center [266, 389] width 290 height 384
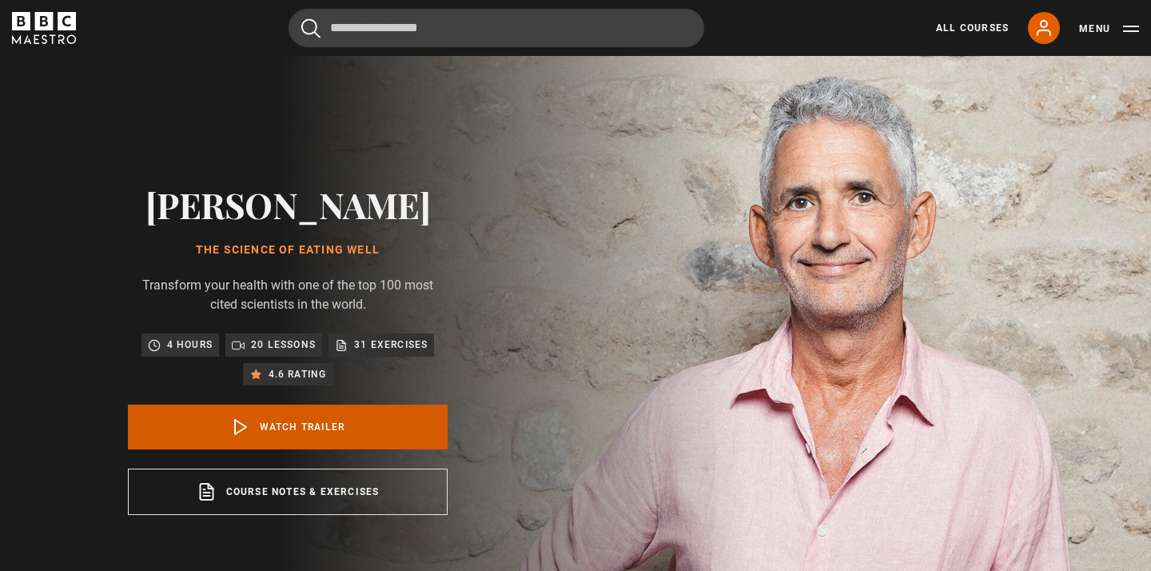
click at [271, 449] on link "Watch Trailer" at bounding box center [288, 426] width 320 height 45
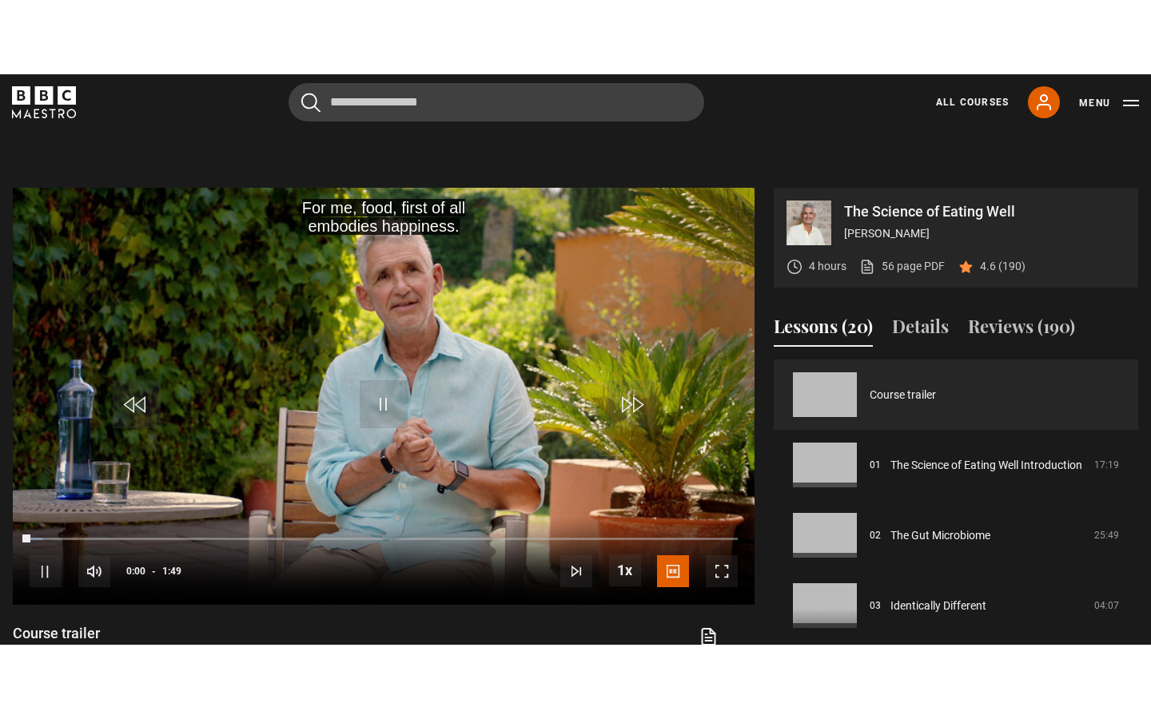
scroll to position [682, 0]
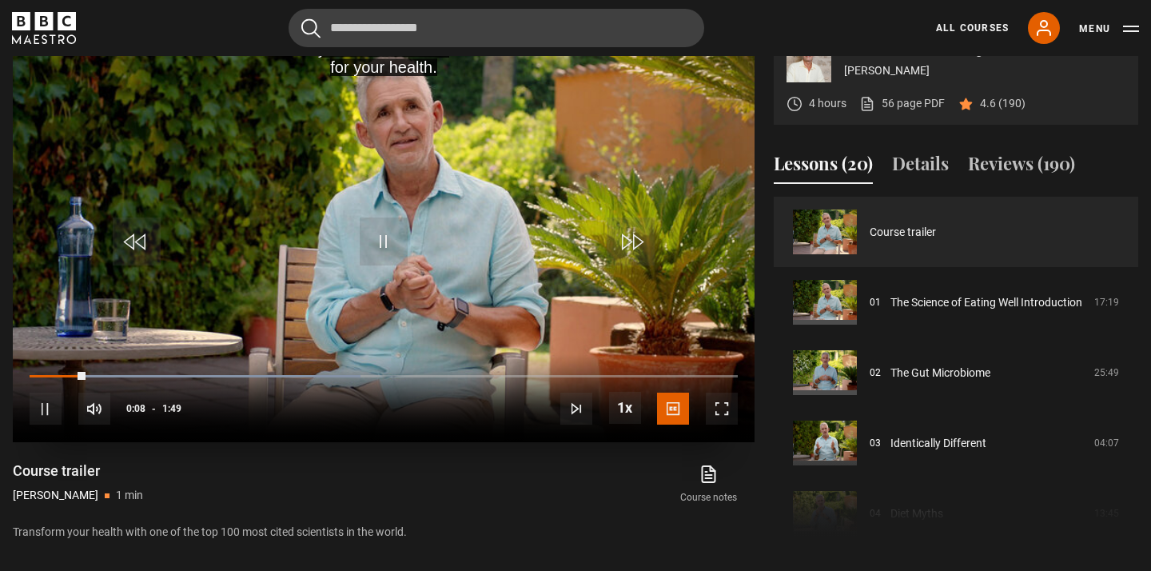
click at [721, 424] on span "Video Player" at bounding box center [722, 408] width 32 height 32
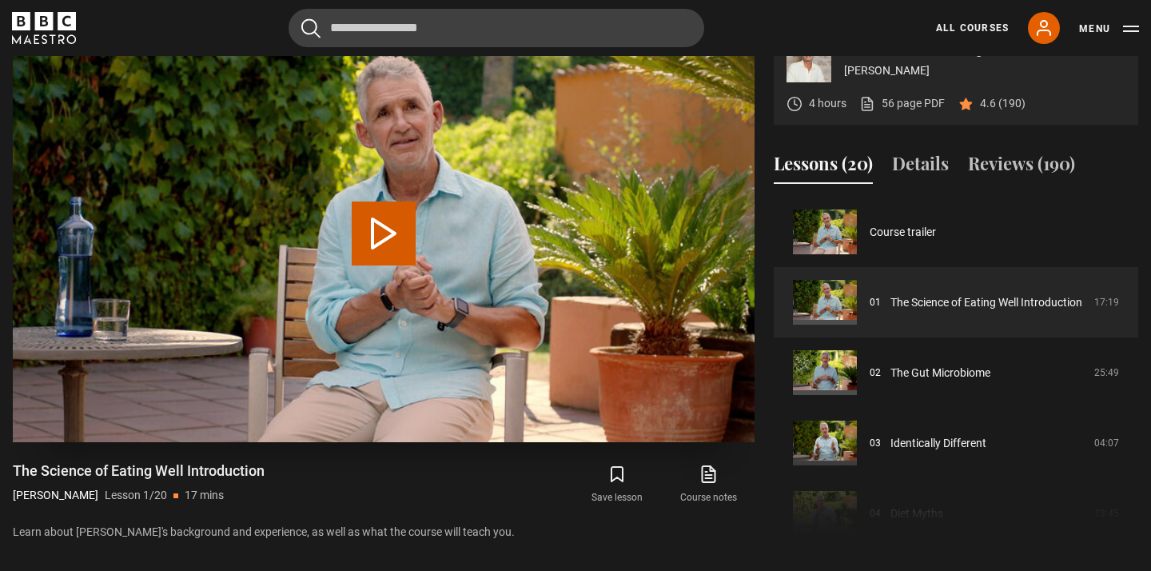
click at [390, 265] on button "Play Lesson The Science of Eating Well Introduction" at bounding box center [384, 233] width 64 height 64
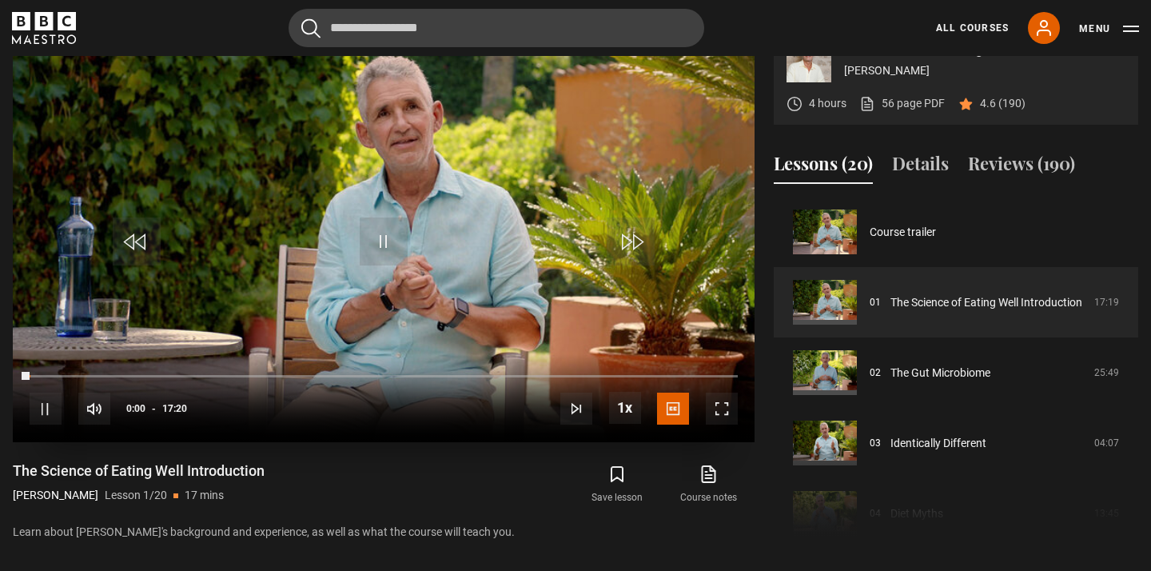
click at [717, 424] on span "Video Player" at bounding box center [722, 408] width 32 height 32
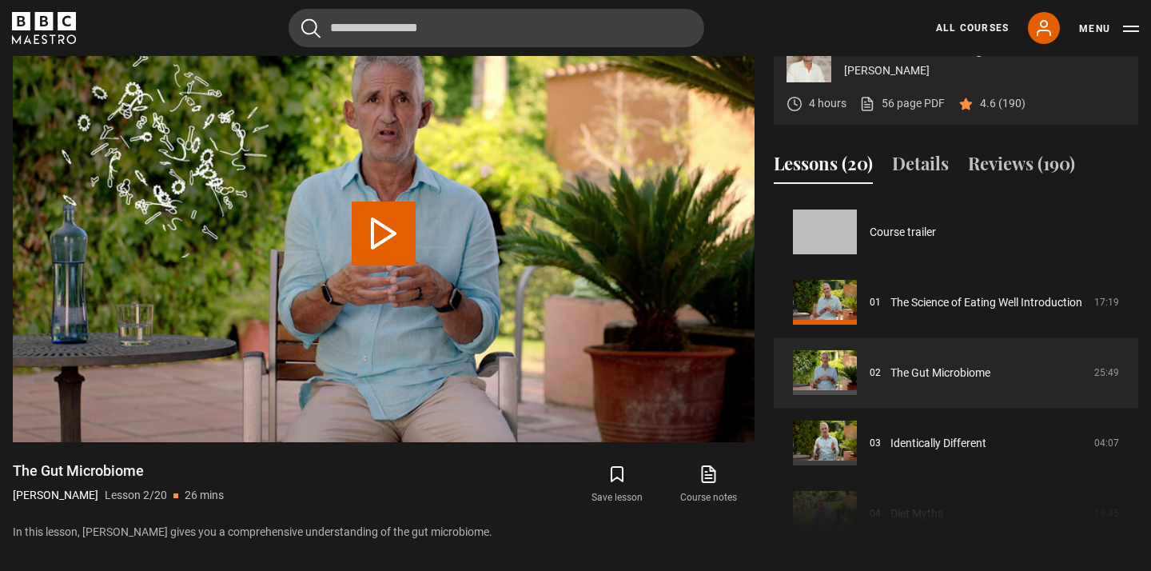
scroll to position [70, 0]
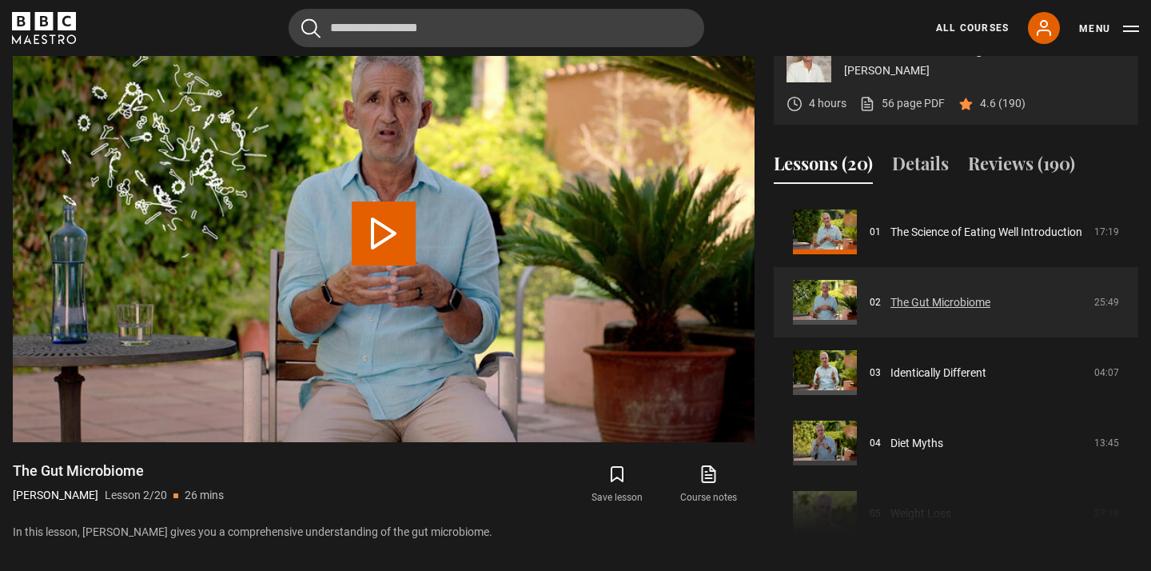
click at [925, 311] on link "The Gut Microbiome" at bounding box center [940, 302] width 100 height 17
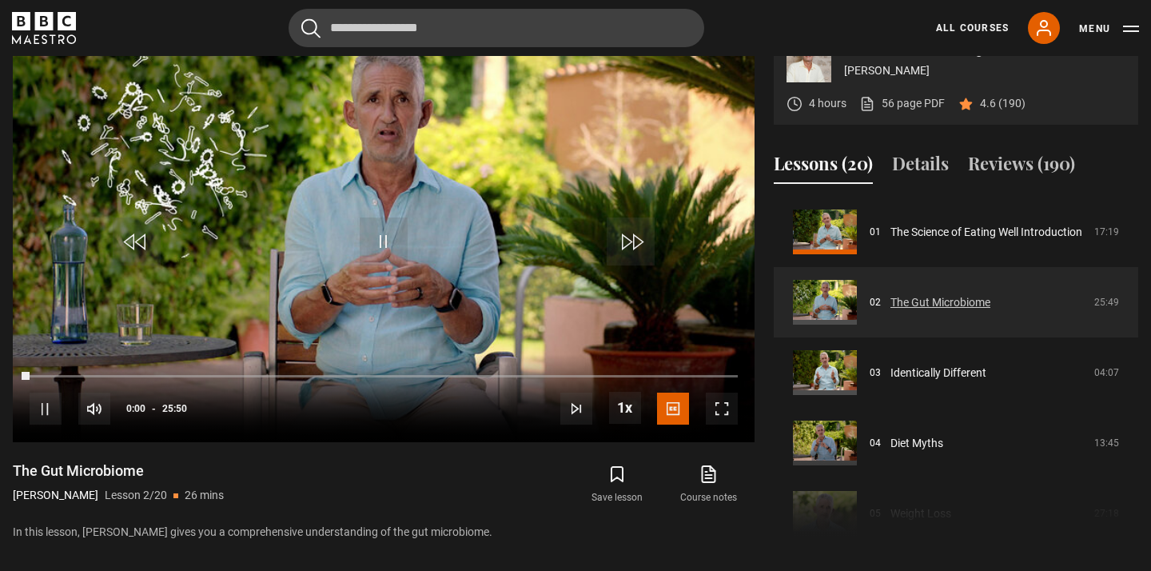
click at [929, 311] on link "The Gut Microbiome" at bounding box center [940, 302] width 100 height 17
click at [719, 424] on span "Video Player" at bounding box center [722, 408] width 32 height 32
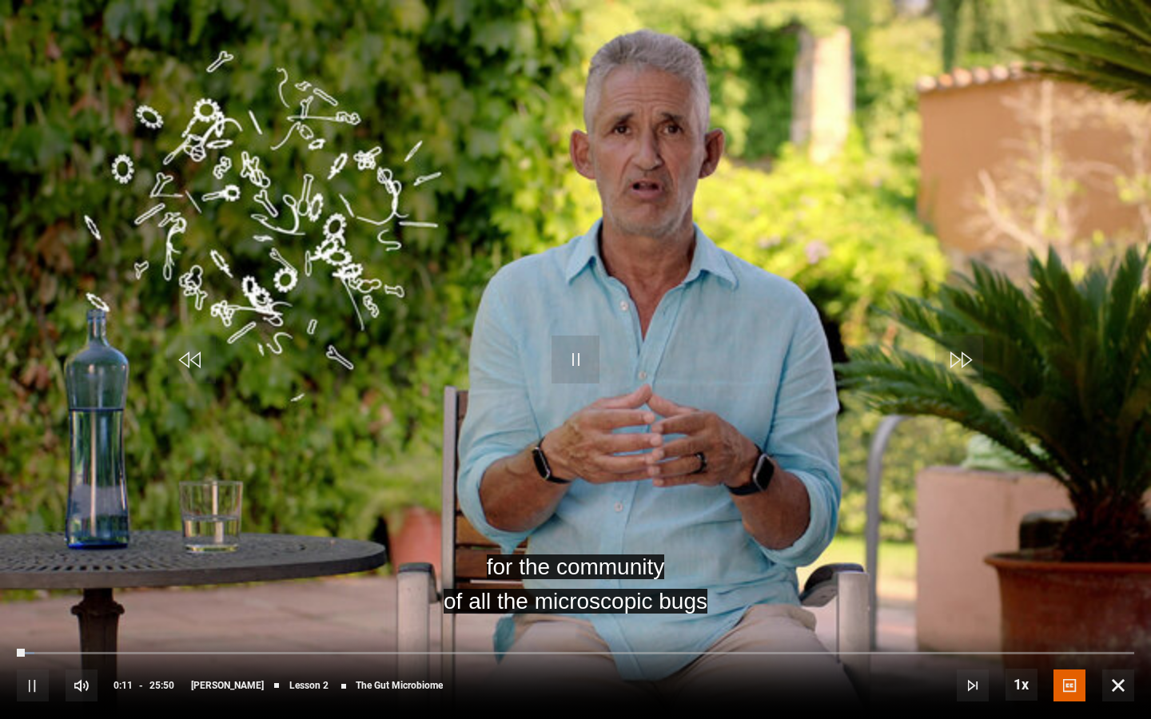
click at [551, 486] on video "Video Player" at bounding box center [575, 359] width 1151 height 719
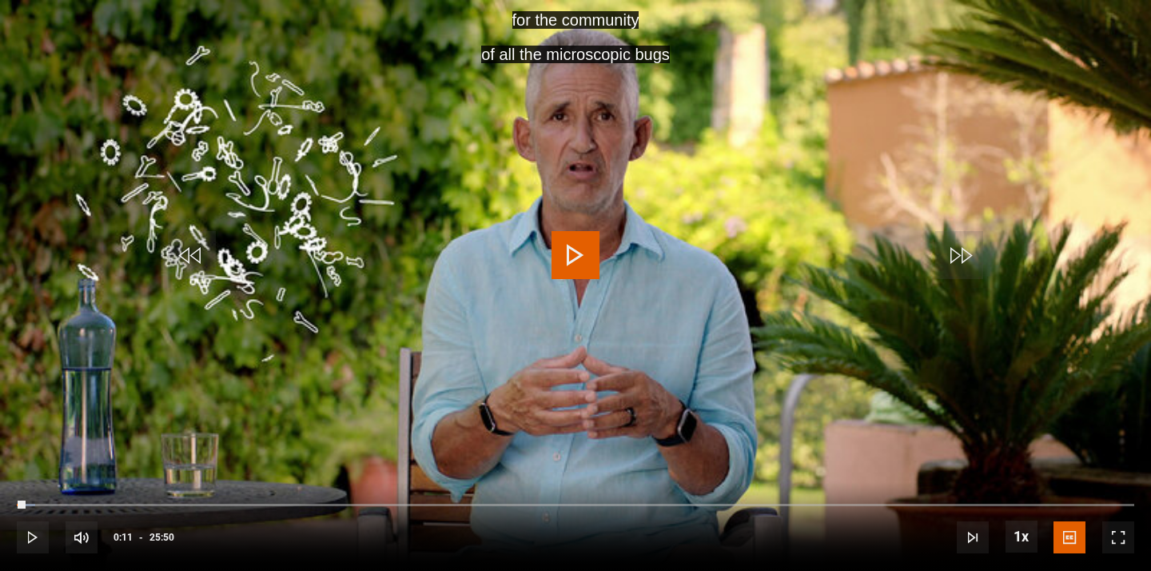
scroll to position [636, 0]
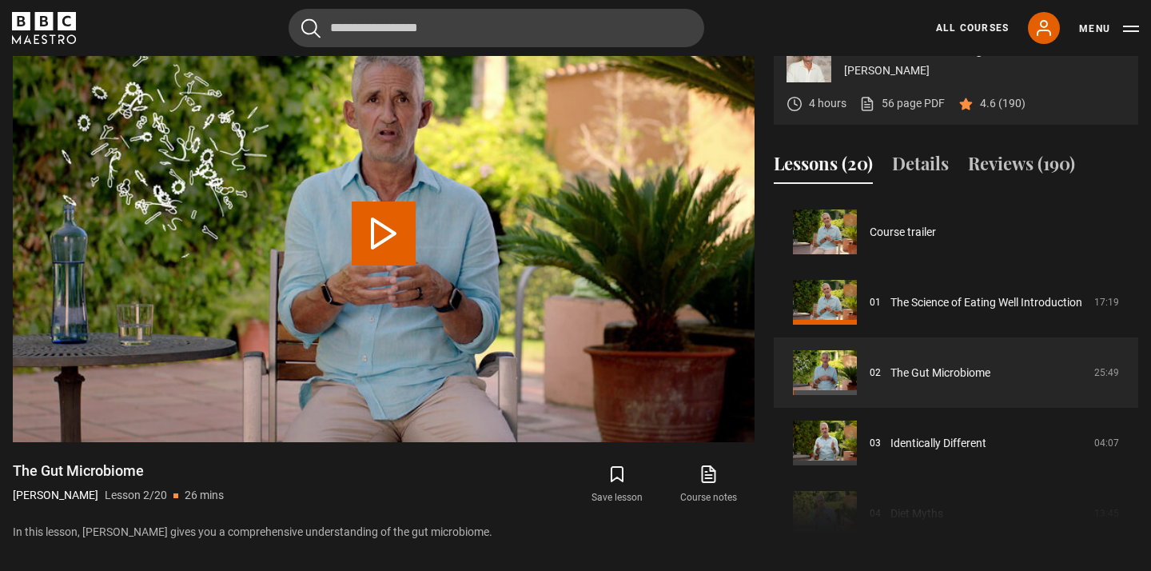
scroll to position [70, 0]
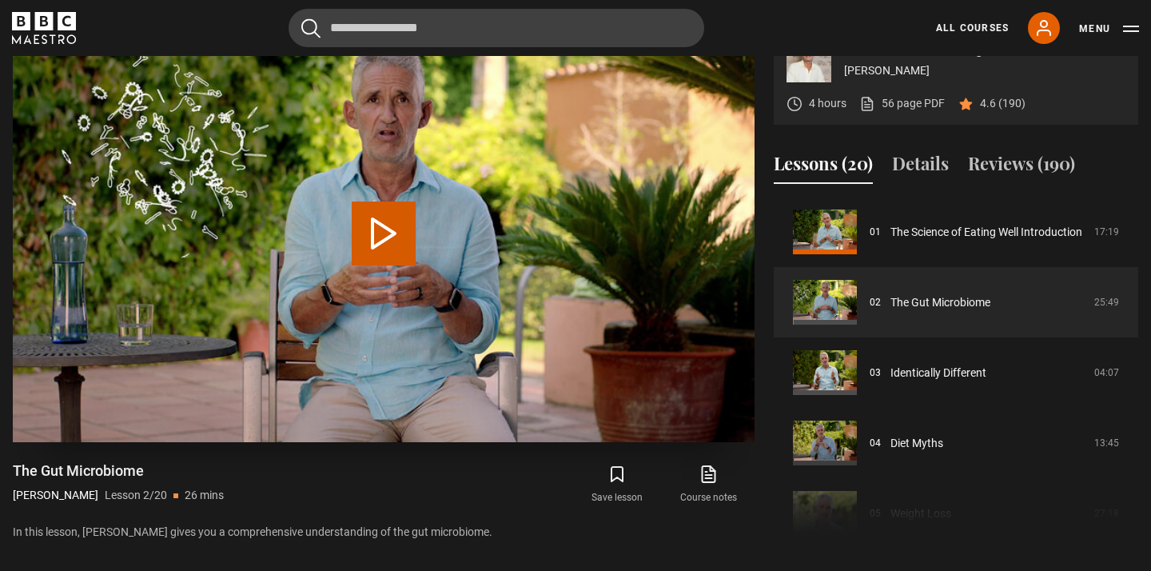
click at [376, 265] on button "Play Lesson The Gut Microbiome" at bounding box center [384, 233] width 64 height 64
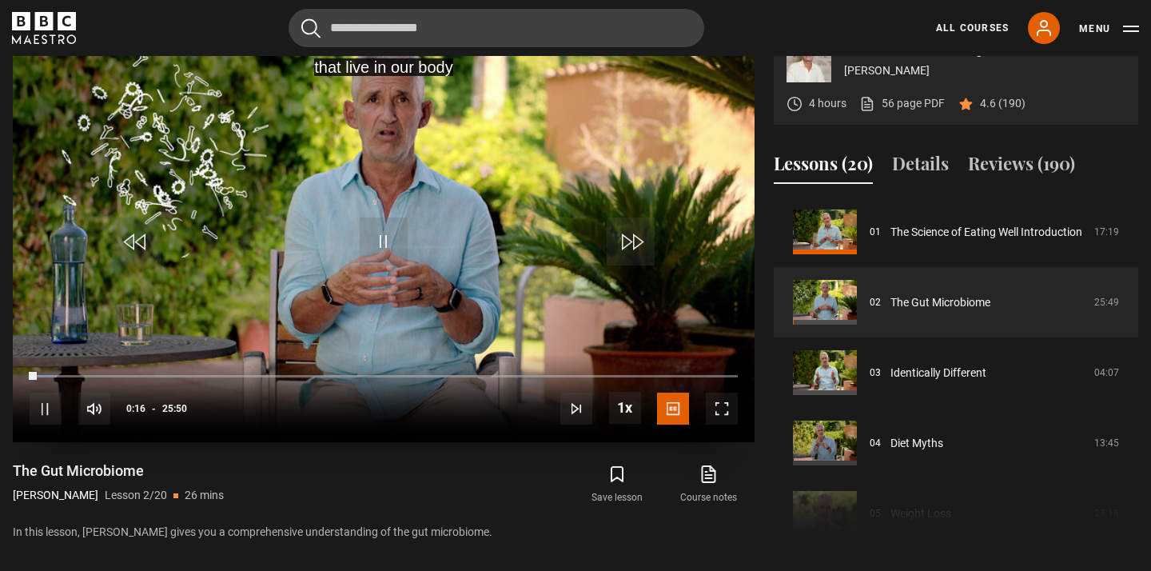
click at [722, 424] on span "Video Player" at bounding box center [722, 408] width 32 height 32
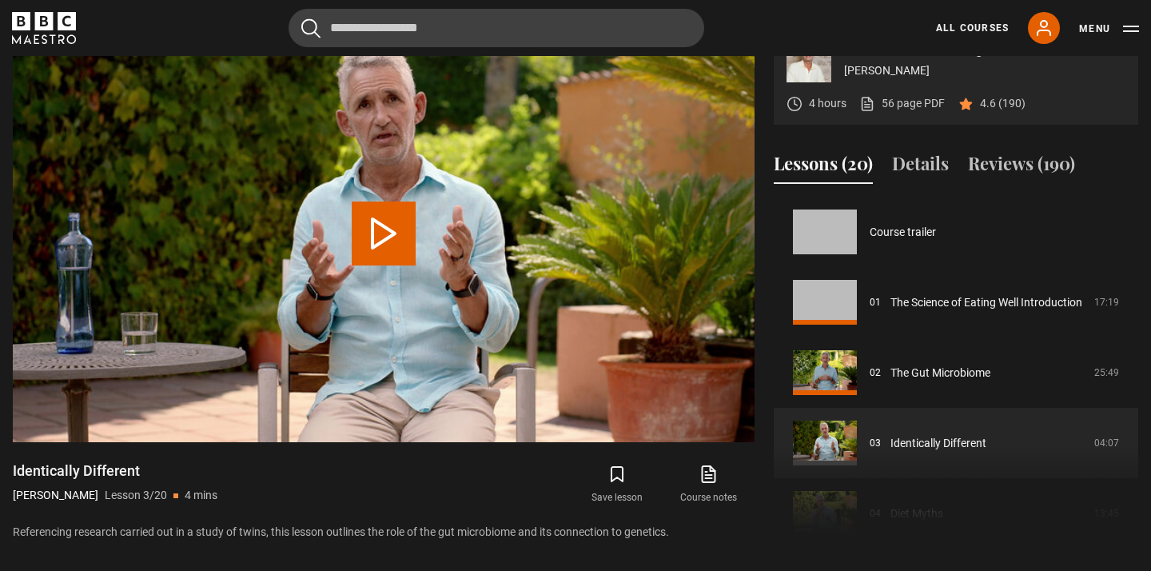
scroll to position [141, 0]
